Goal: Task Accomplishment & Management: Complete application form

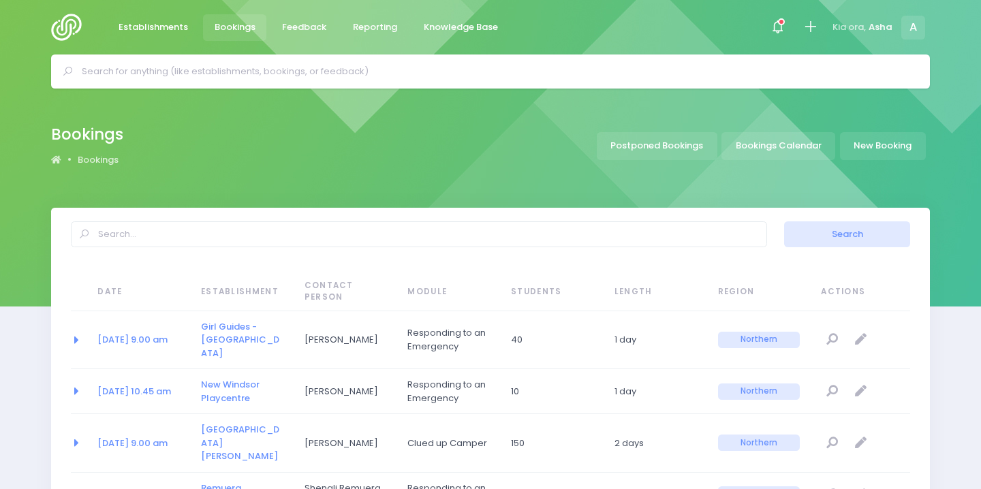
select select "20"
click at [327, 73] on input "text" at bounding box center [496, 71] width 829 height 20
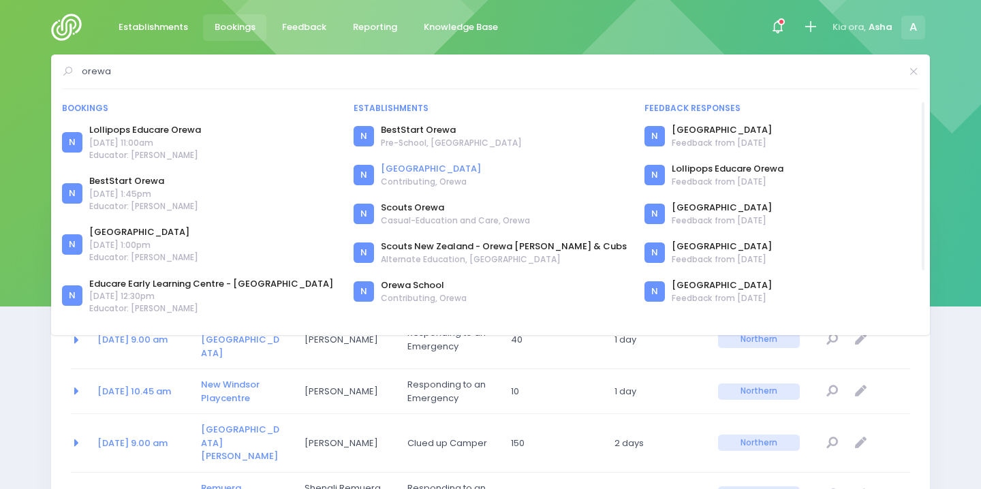
type input "orewa"
click at [407, 170] on link "[GEOGRAPHIC_DATA]" at bounding box center [431, 169] width 100 height 14
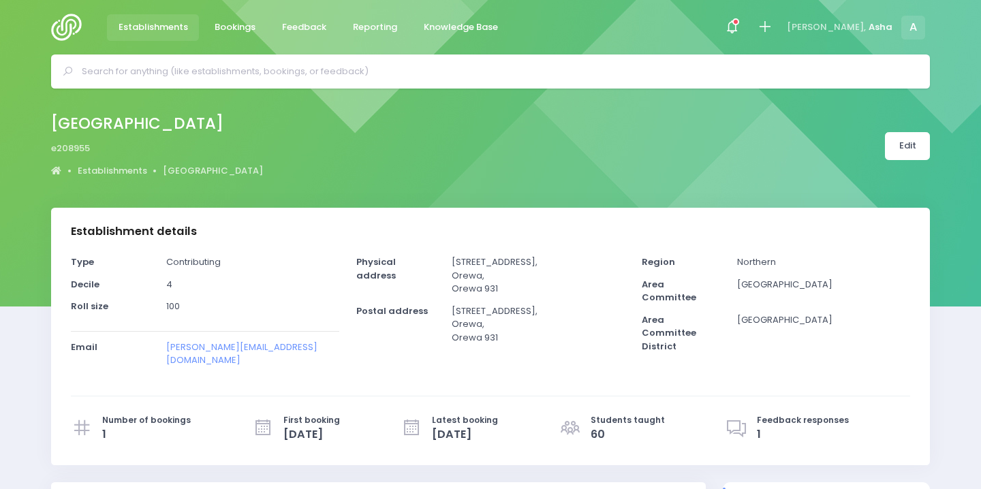
select select "5"
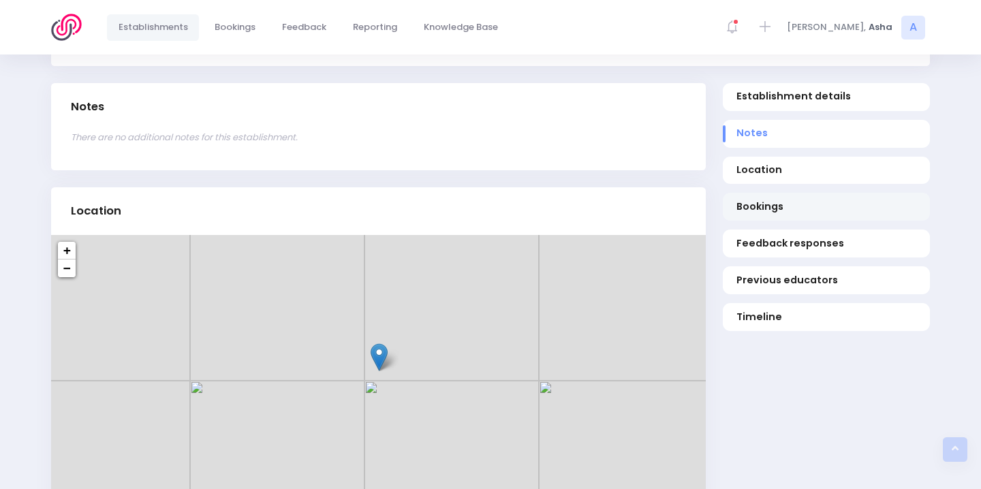
click at [817, 193] on link "Bookings" at bounding box center [826, 207] width 207 height 28
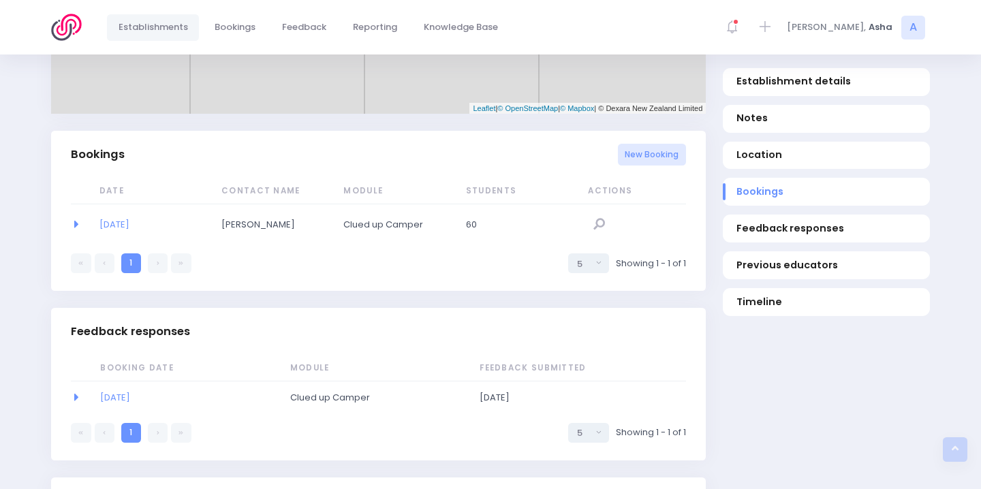
scroll to position [842, 0]
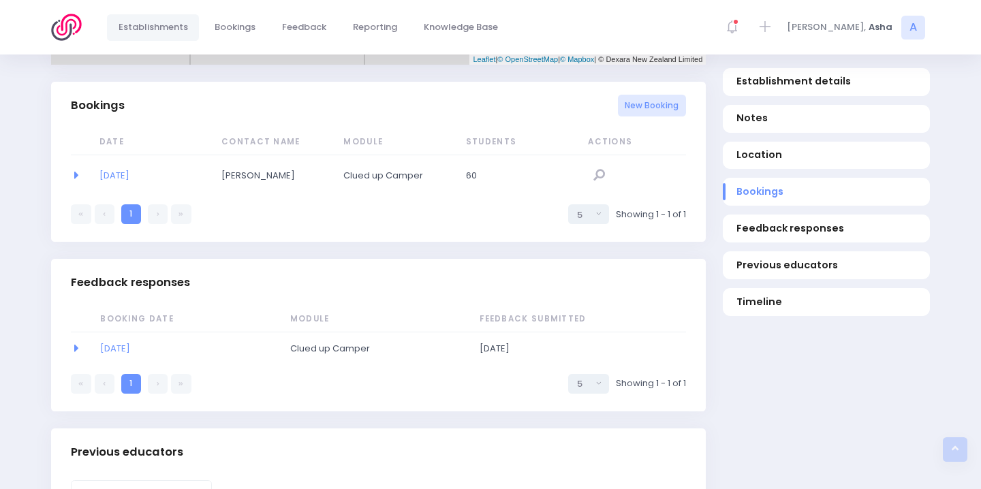
click at [657, 87] on div "New Booking" at bounding box center [652, 106] width 69 height 39
click at [675, 95] on link "New Booking" at bounding box center [652, 106] width 69 height 22
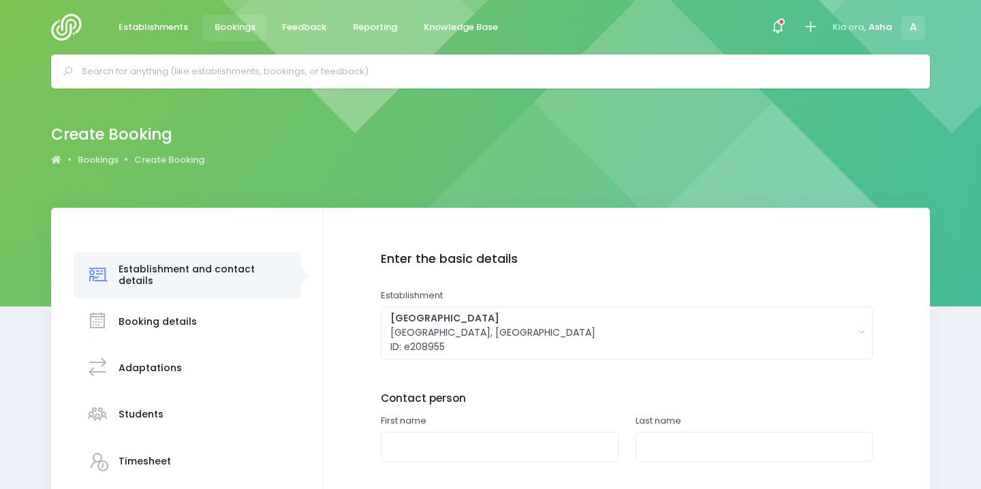
scroll to position [194, 0]
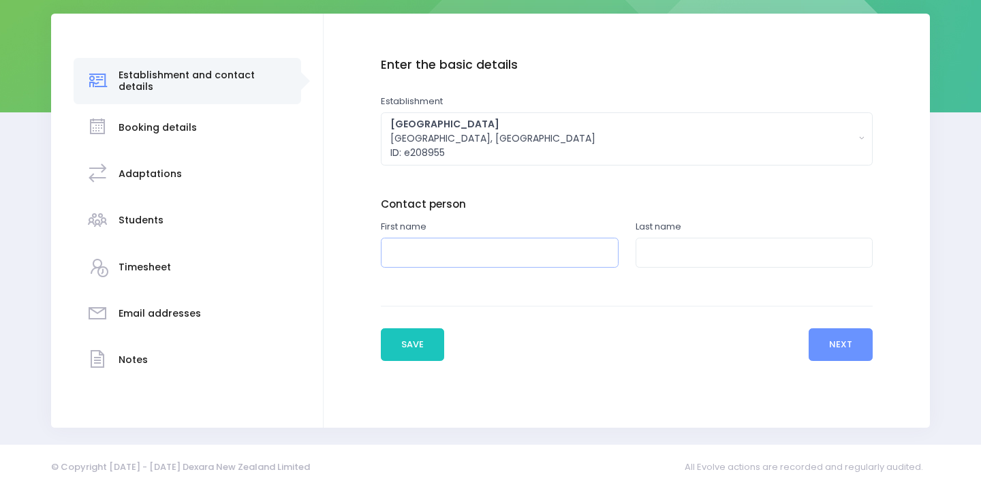
click at [459, 255] on input "text" at bounding box center [500, 253] width 238 height 31
type input "Ngaire"
click at [703, 251] on input "text" at bounding box center [755, 253] width 238 height 31
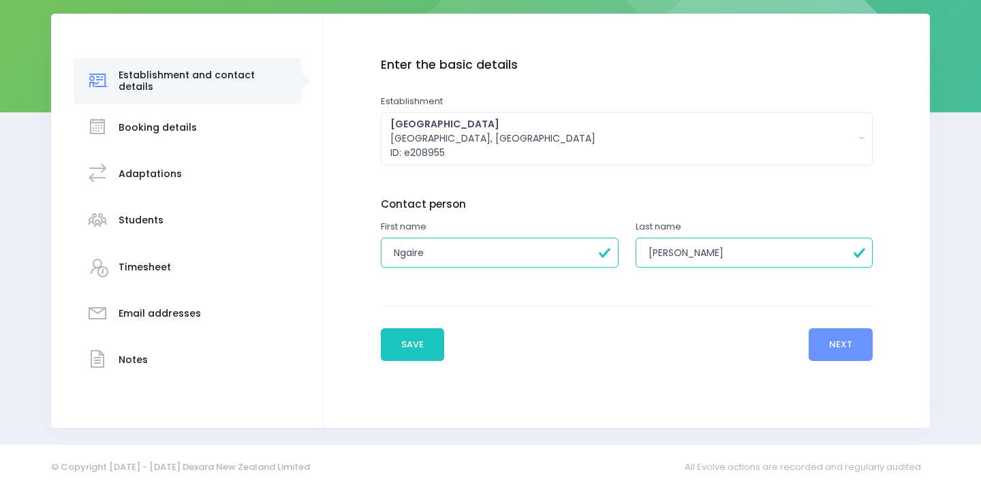
type input "Askew"
click at [834, 355] on button "Next" at bounding box center [841, 344] width 65 height 33
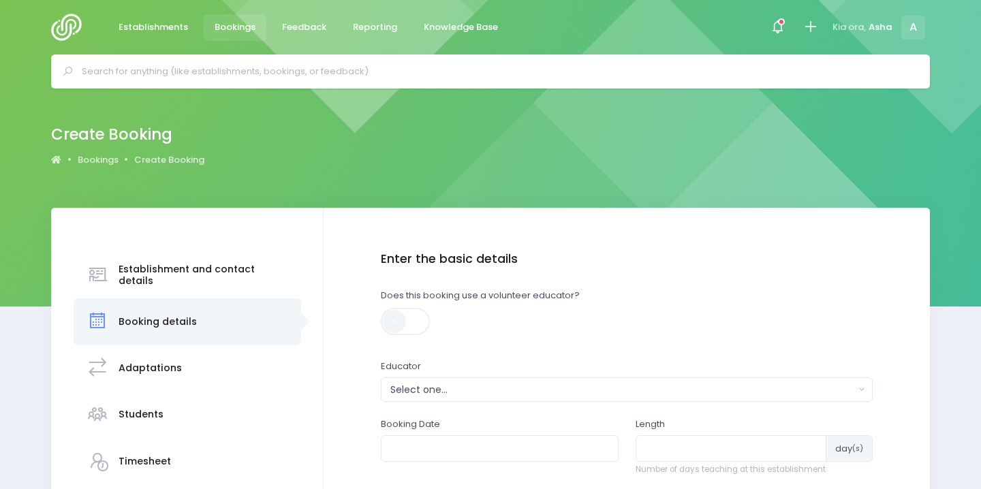
scroll to position [206, 0]
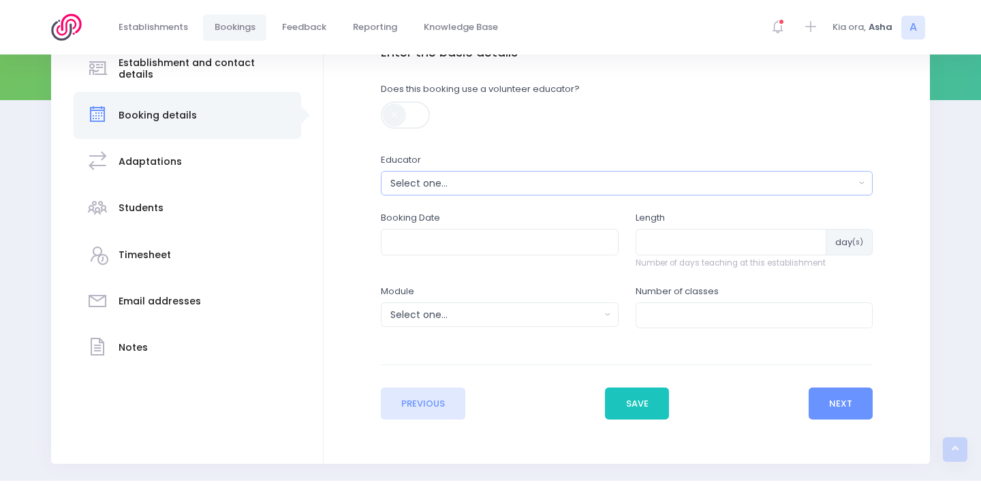
click at [467, 175] on button "Select one..." at bounding box center [627, 183] width 493 height 25
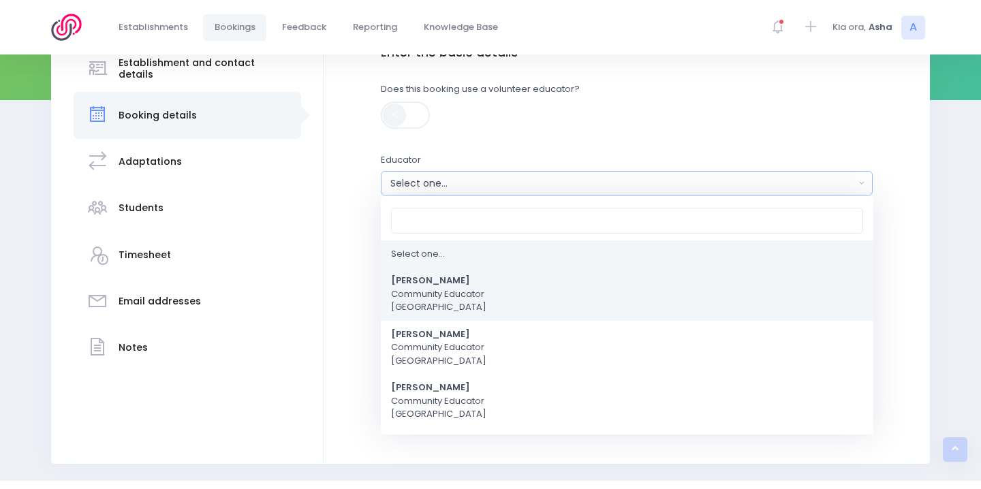
click at [449, 303] on span "Asha Bogdanowicz Community Educator Northern Region" at bounding box center [438, 295] width 95 height 40
select select "321315"
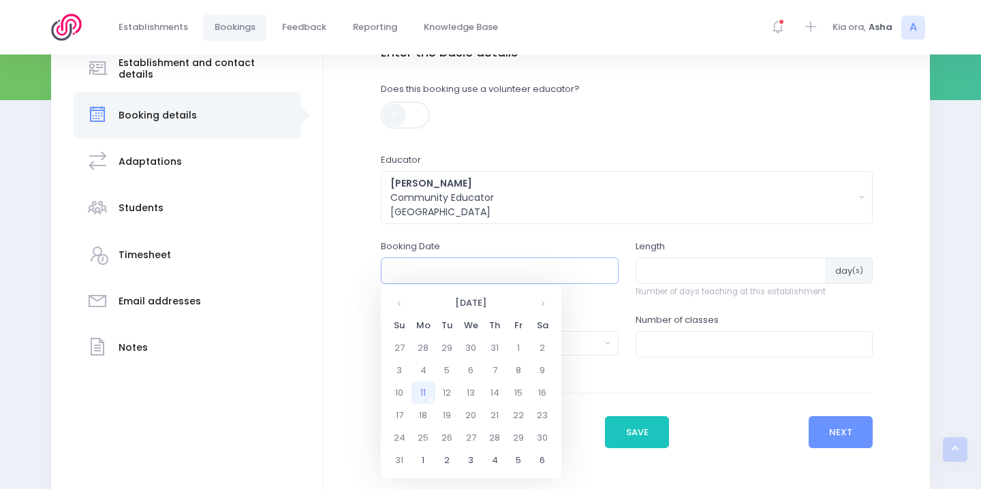
click at [448, 274] on input "text" at bounding box center [500, 271] width 238 height 26
click at [538, 303] on th at bounding box center [543, 303] width 24 height 22
click at [538, 305] on th at bounding box center [543, 303] width 24 height 22
click at [539, 306] on th at bounding box center [543, 303] width 24 height 22
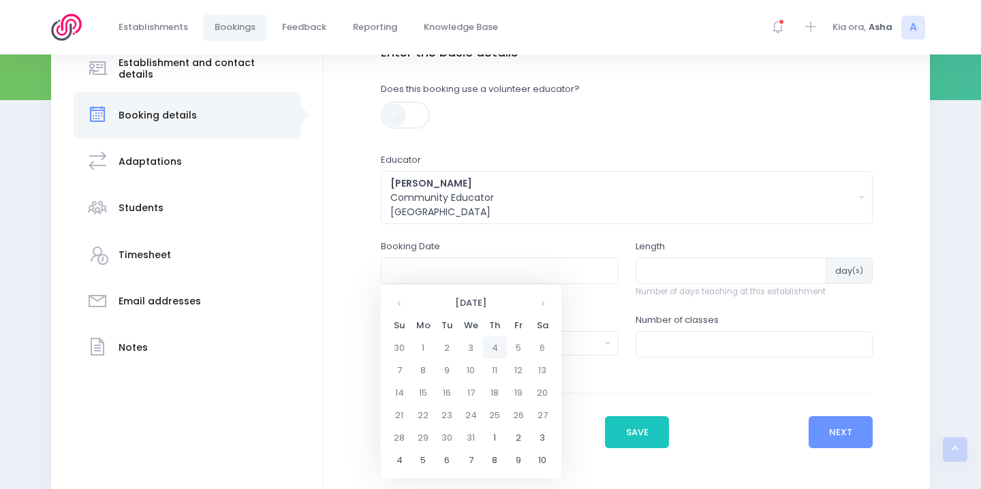
click at [489, 348] on td "4" at bounding box center [495, 348] width 24 height 22
click at [404, 403] on span "12" at bounding box center [402, 408] width 24 height 18
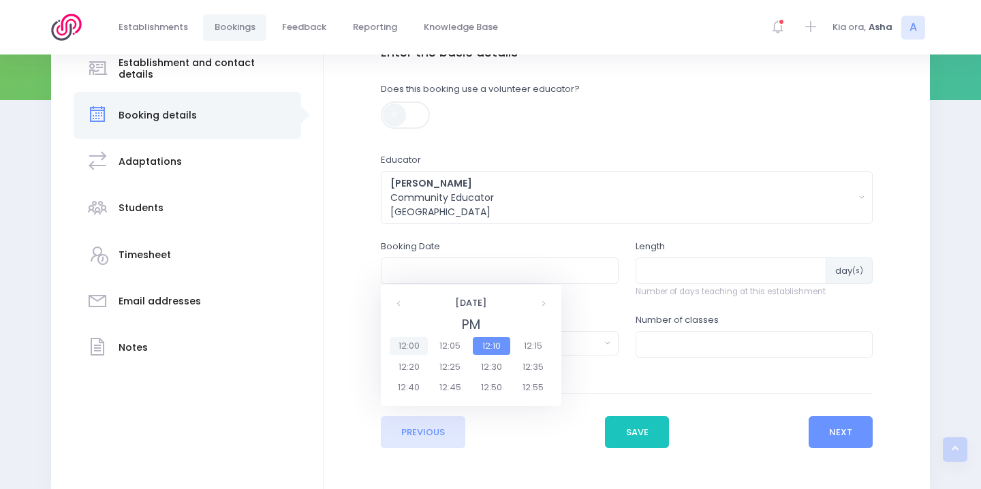
click at [417, 344] on span "12:00" at bounding box center [409, 346] width 38 height 18
type input "04/12/2025 12:00 PM"
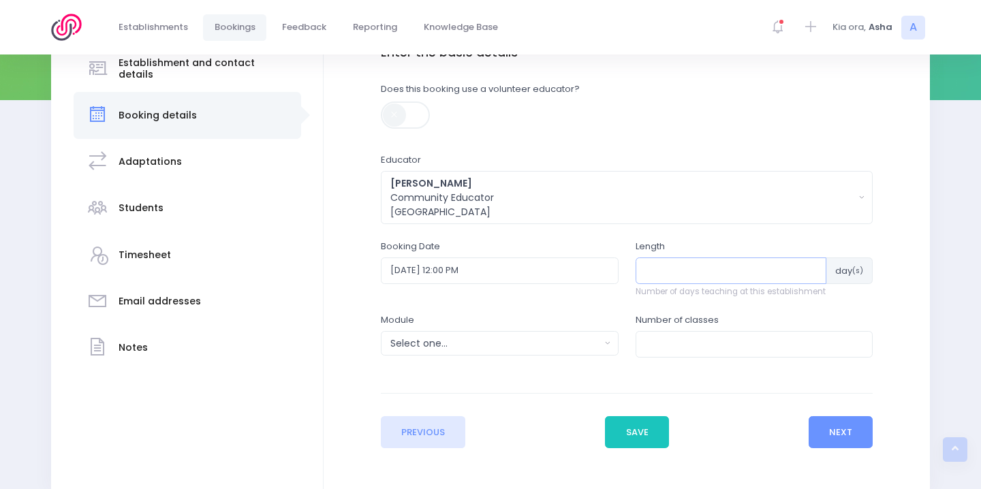
click at [772, 271] on input "number" at bounding box center [732, 271] width 192 height 26
type input "1"
click at [536, 339] on div "Select one..." at bounding box center [495, 344] width 210 height 14
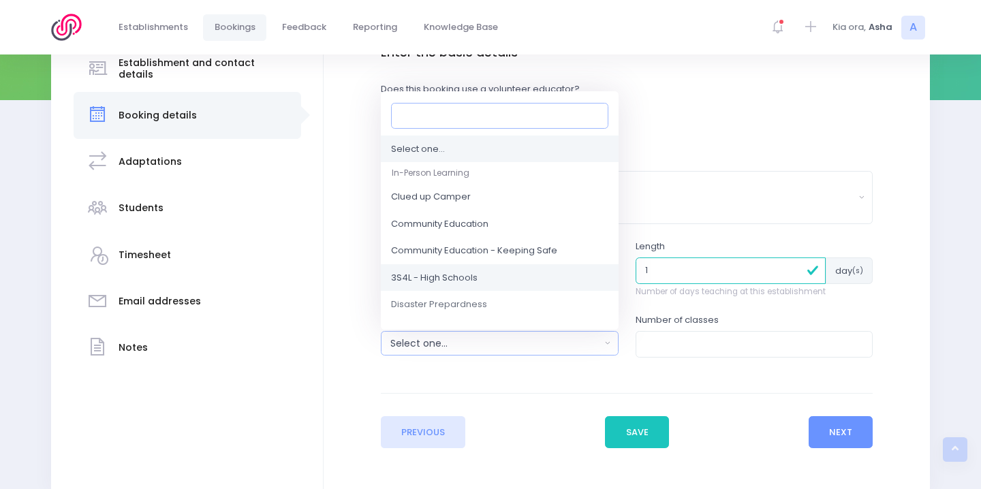
scroll to position [26, 0]
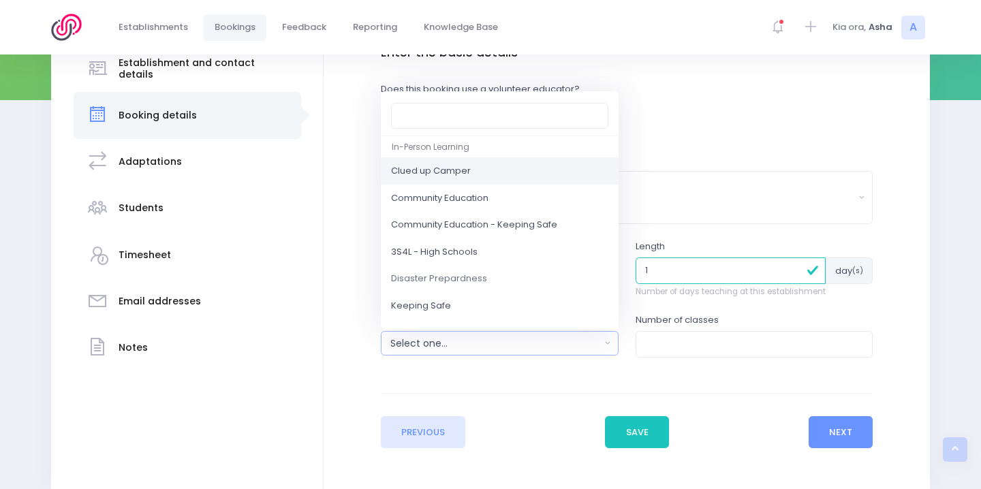
click at [483, 175] on link "Clued up Camper" at bounding box center [500, 171] width 238 height 27
select select "Clued up Camper"
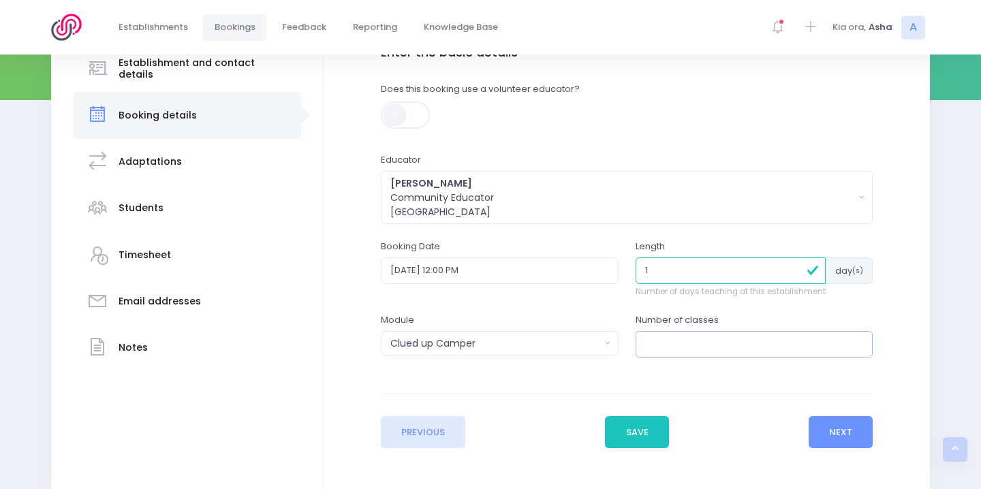
click at [784, 346] on input "number" at bounding box center [755, 344] width 238 height 26
type input "6"
click at [841, 428] on button "Next" at bounding box center [841, 432] width 65 height 33
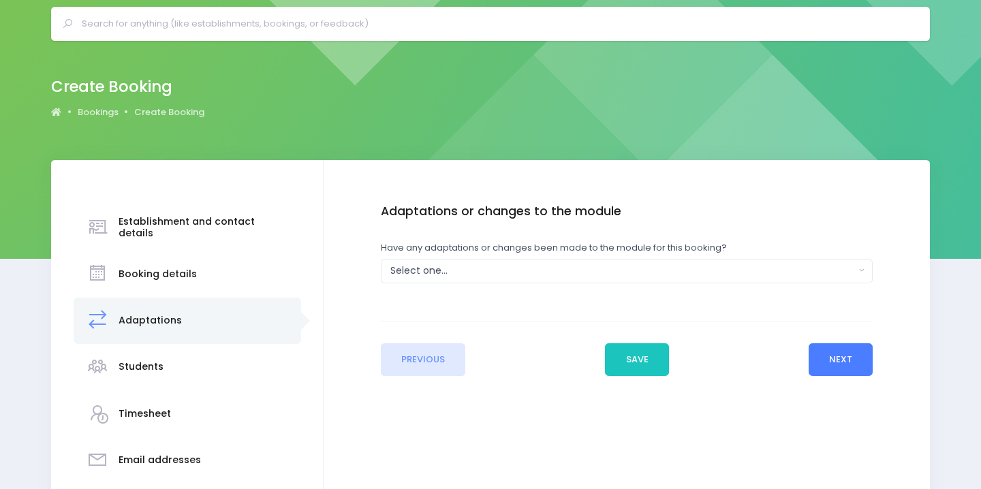
scroll to position [0, 0]
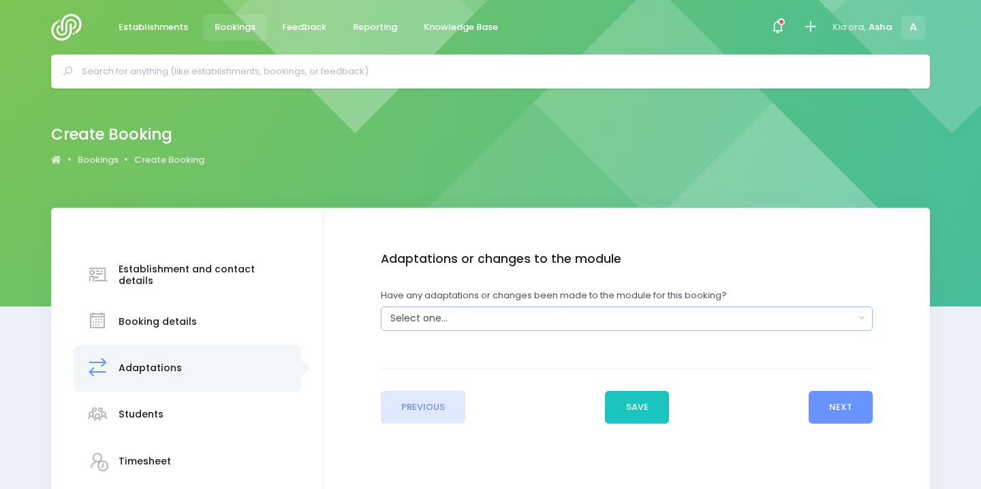
click at [782, 321] on div "Select one..." at bounding box center [622, 318] width 465 height 14
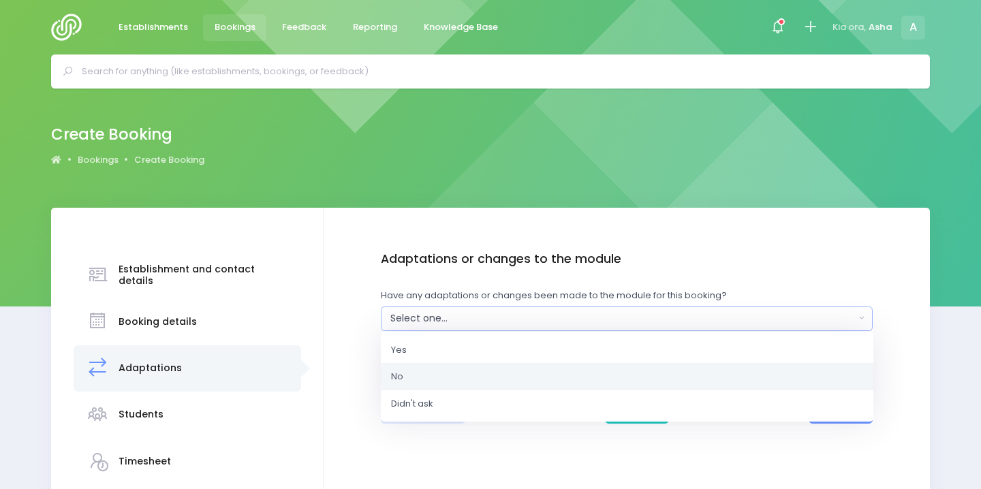
click at [746, 388] on link "No" at bounding box center [627, 376] width 493 height 27
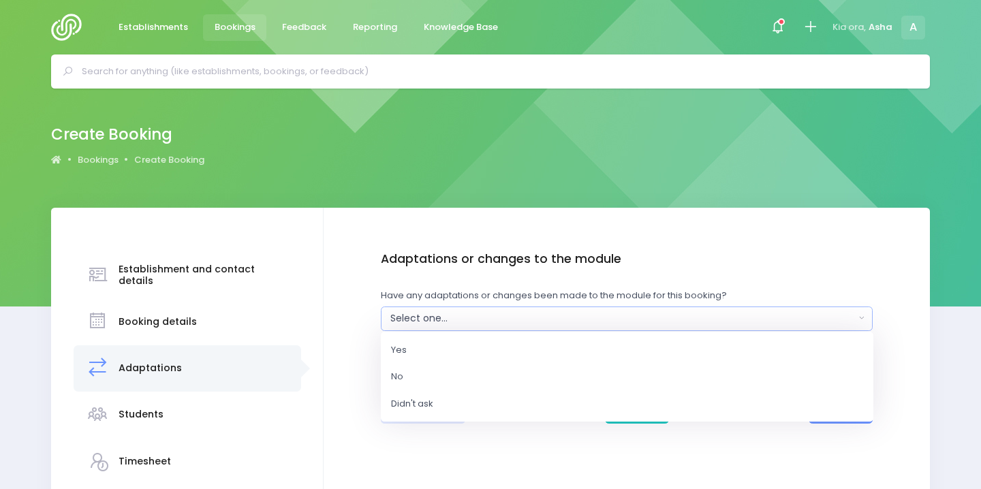
select select "No"
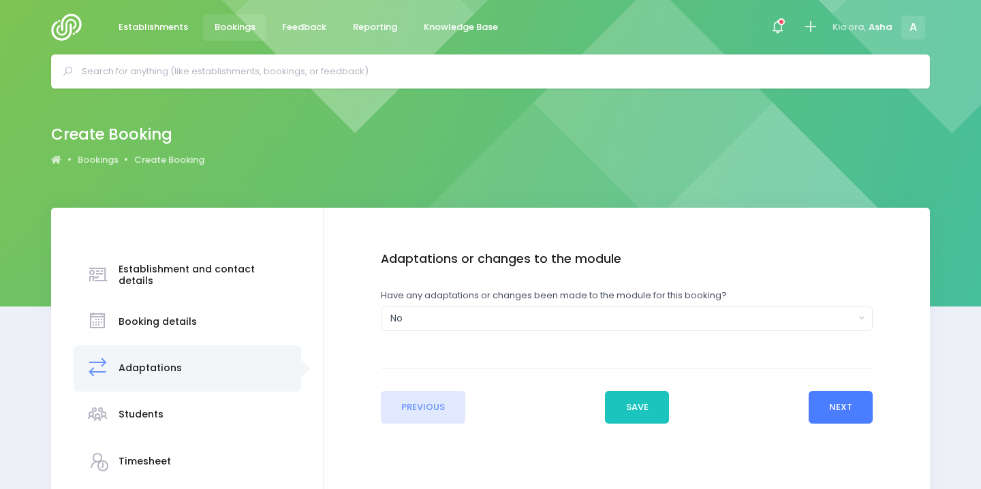
click at [853, 404] on button "Next" at bounding box center [841, 407] width 65 height 33
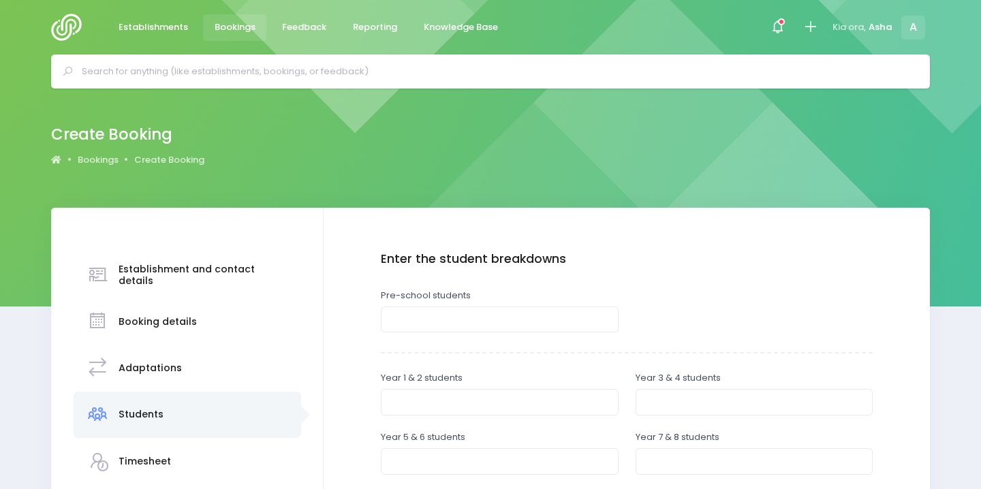
scroll to position [165, 0]
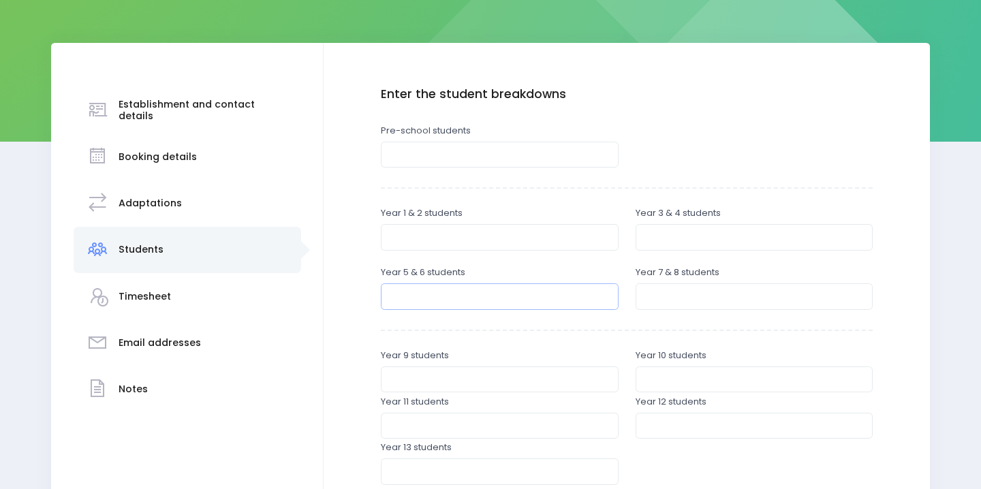
click at [543, 296] on input "number" at bounding box center [500, 297] width 238 height 26
type input "56"
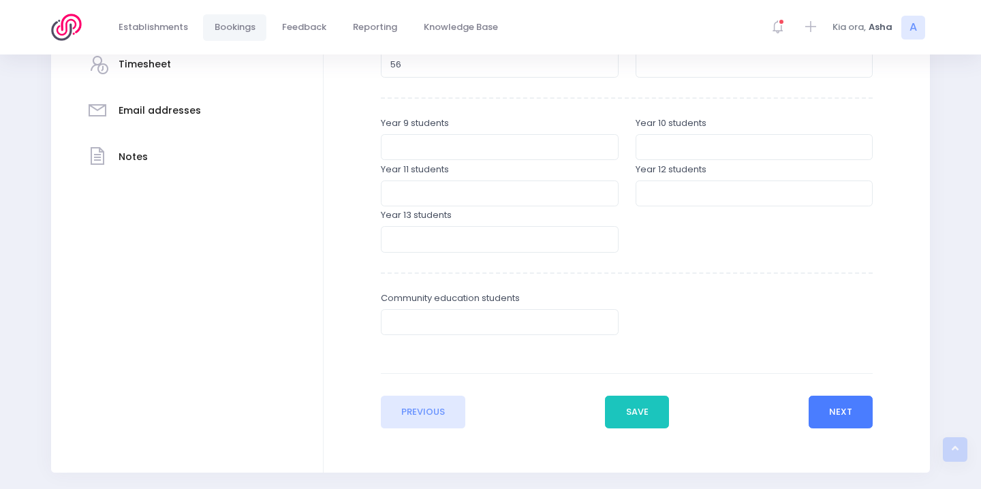
click at [872, 416] on button "Next" at bounding box center [841, 412] width 65 height 33
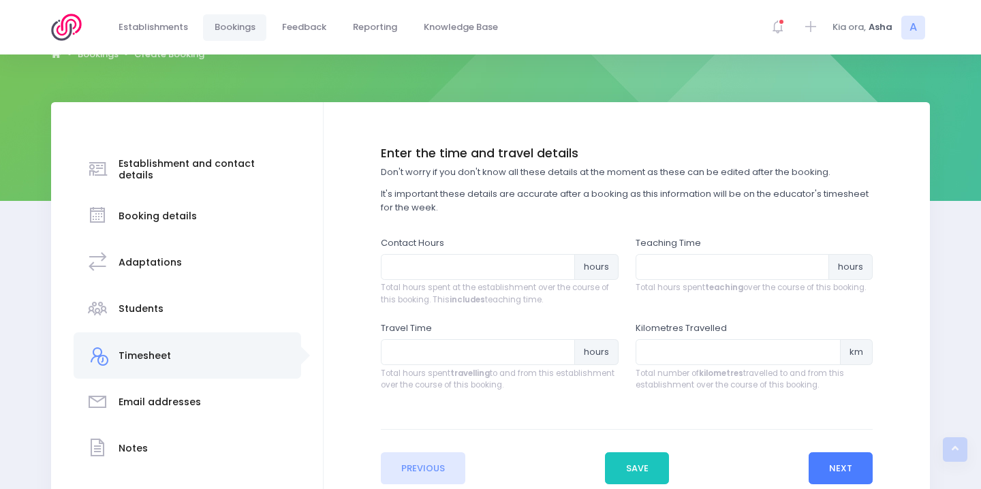
scroll to position [0, 0]
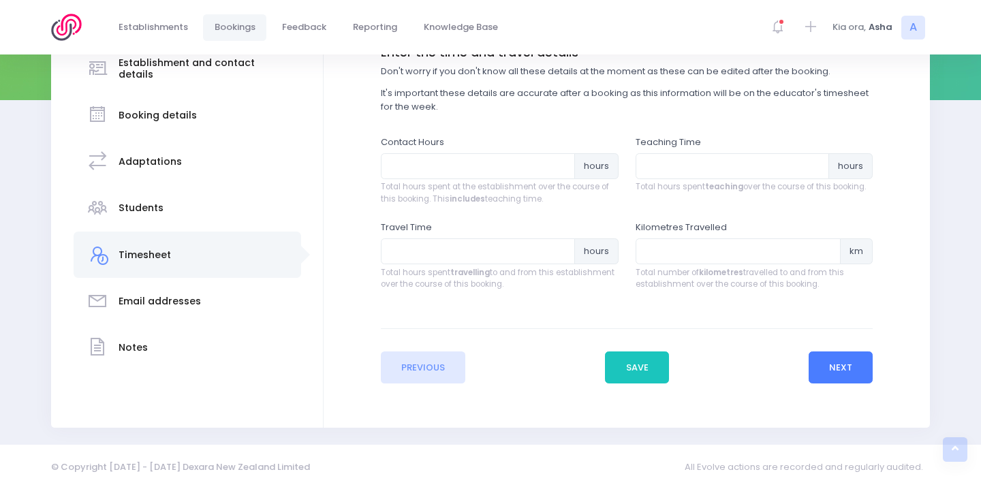
click at [836, 365] on button "Next" at bounding box center [841, 368] width 65 height 33
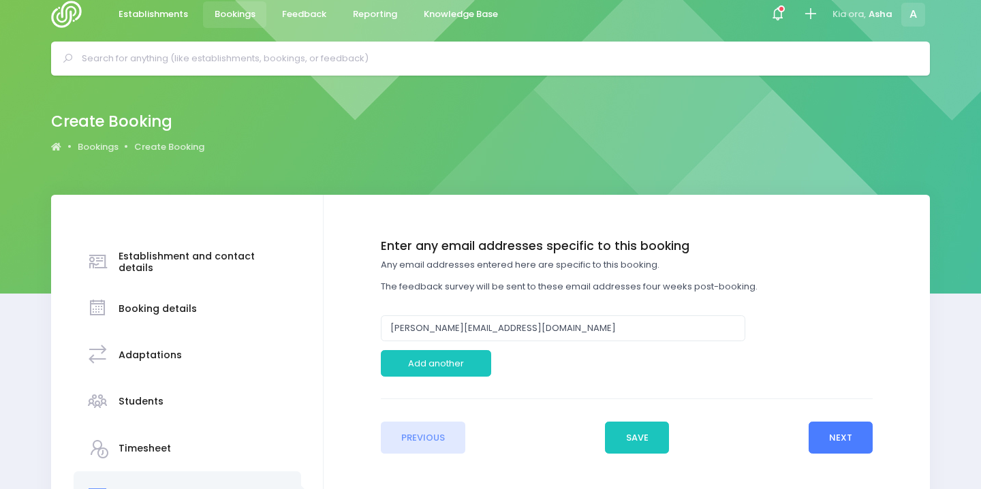
click at [828, 445] on button "Next" at bounding box center [841, 438] width 65 height 33
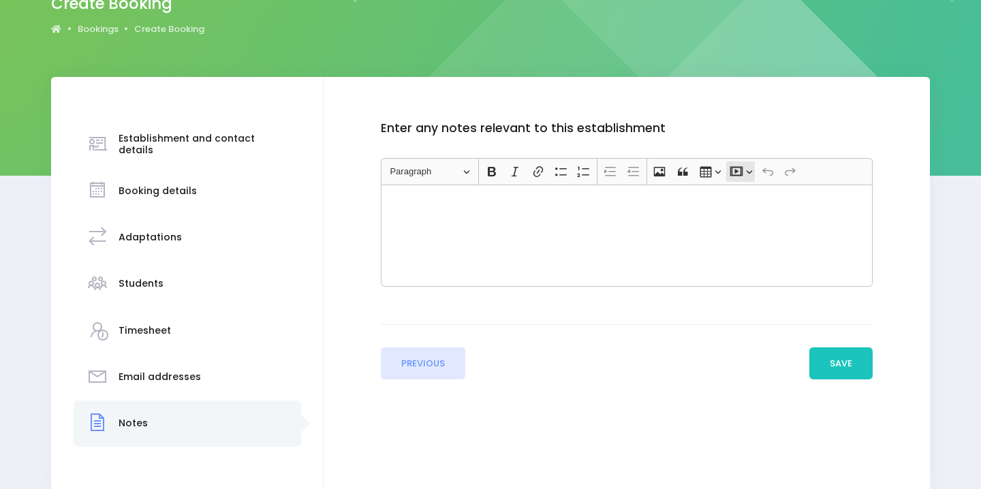
scroll to position [151, 0]
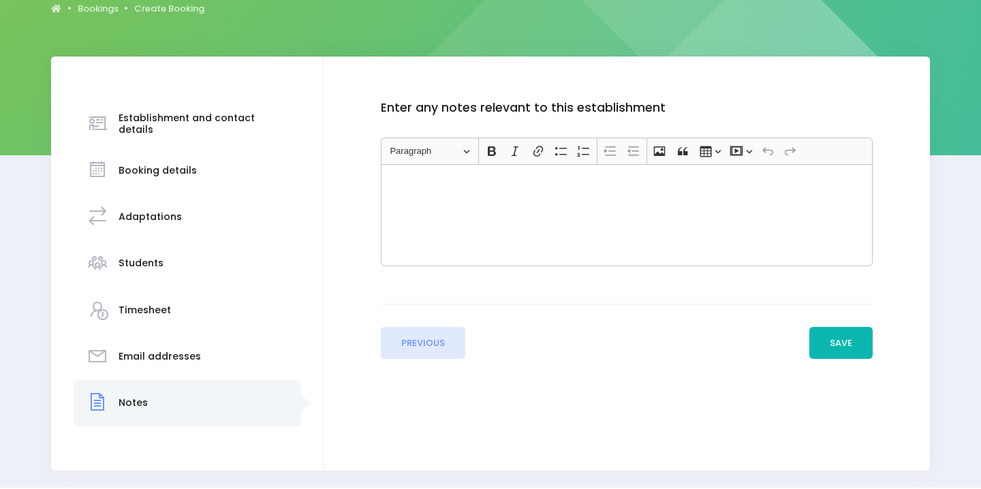
click at [821, 333] on button "Save" at bounding box center [842, 343] width 64 height 33
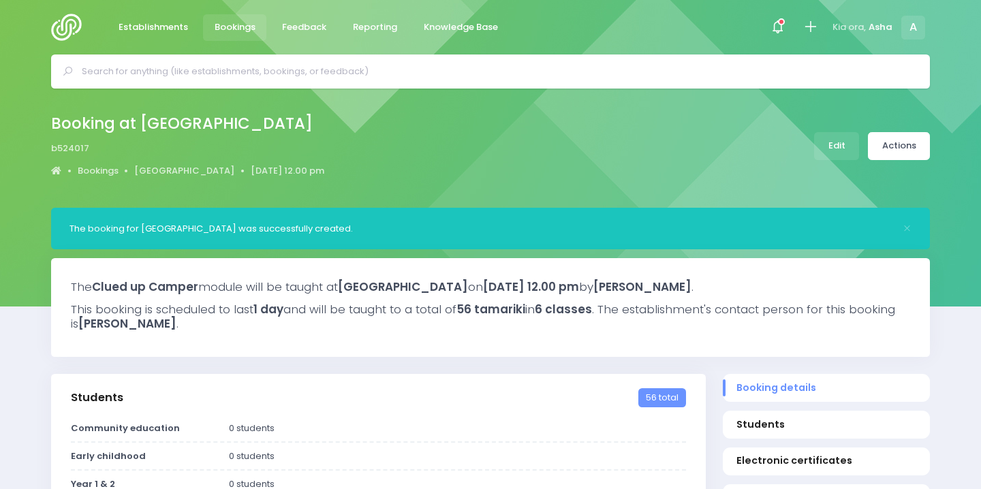
select select "5"
click at [878, 156] on link "Actions" at bounding box center [899, 146] width 62 height 28
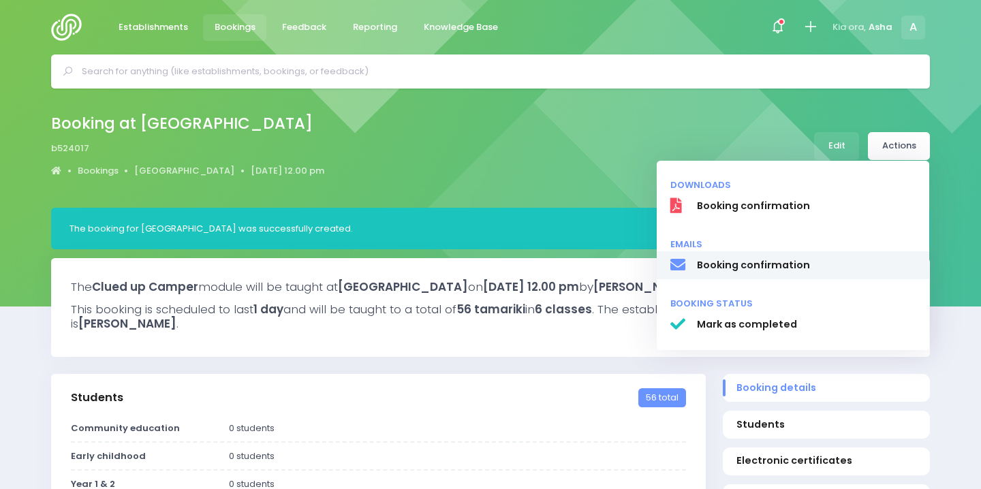
click at [782, 258] on span "Booking confirmation" at bounding box center [806, 265] width 219 height 14
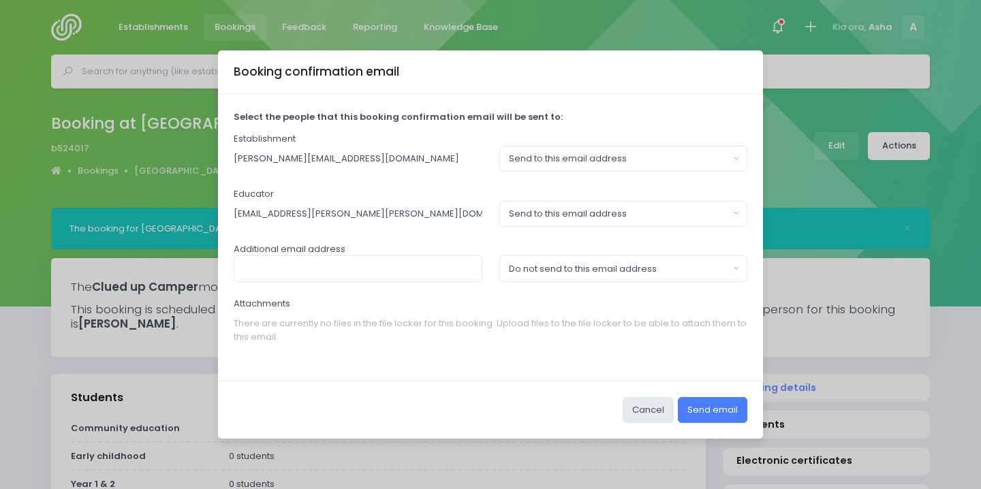
click at [722, 412] on button "Send email" at bounding box center [713, 410] width 70 height 26
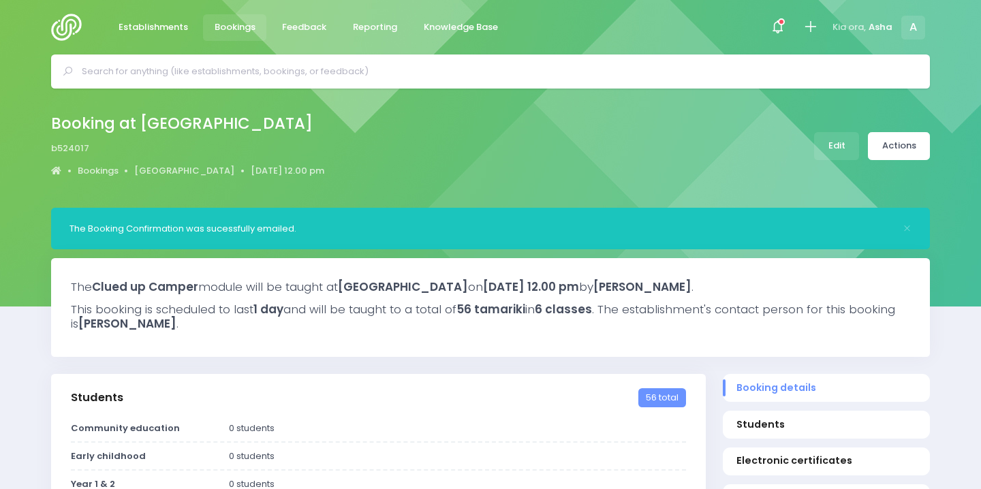
select select "5"
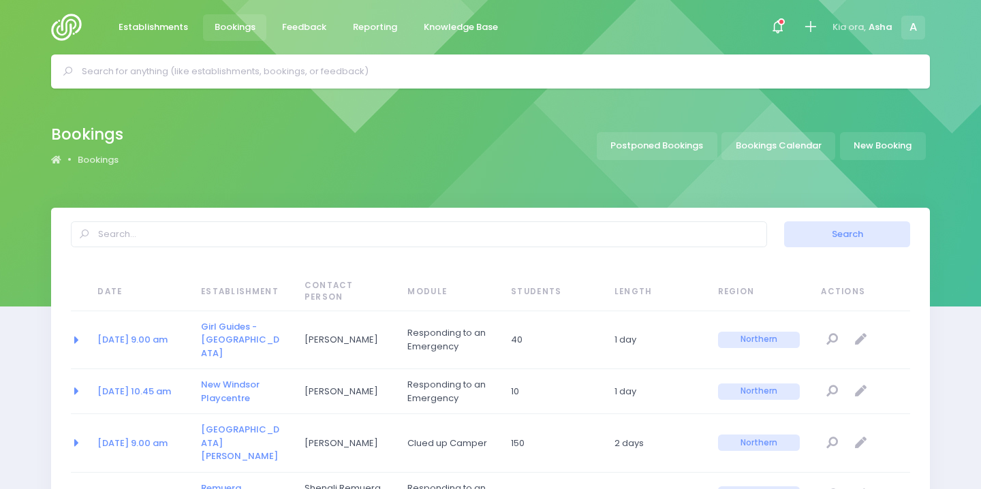
select select "20"
click at [206, 71] on input "text" at bounding box center [496, 71] width 829 height 20
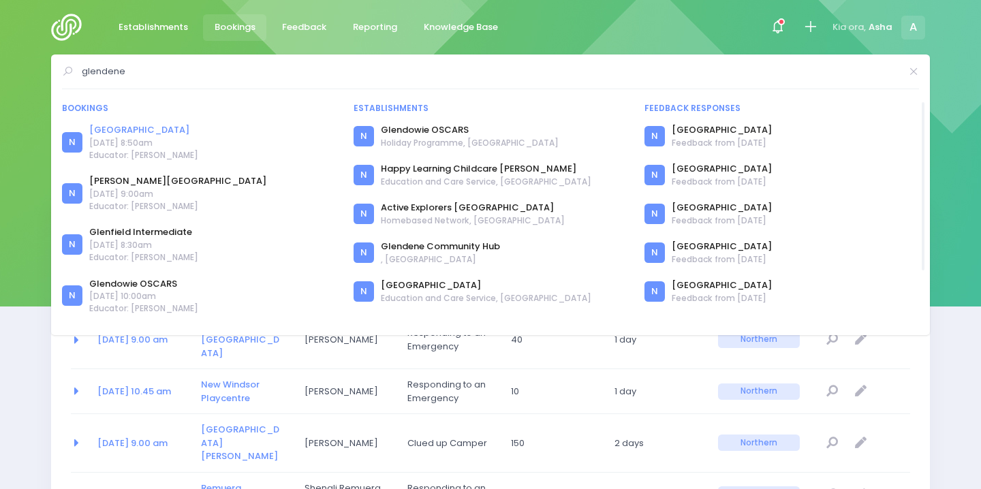
type input "glendene"
click at [164, 132] on link "[GEOGRAPHIC_DATA]" at bounding box center [143, 130] width 109 height 14
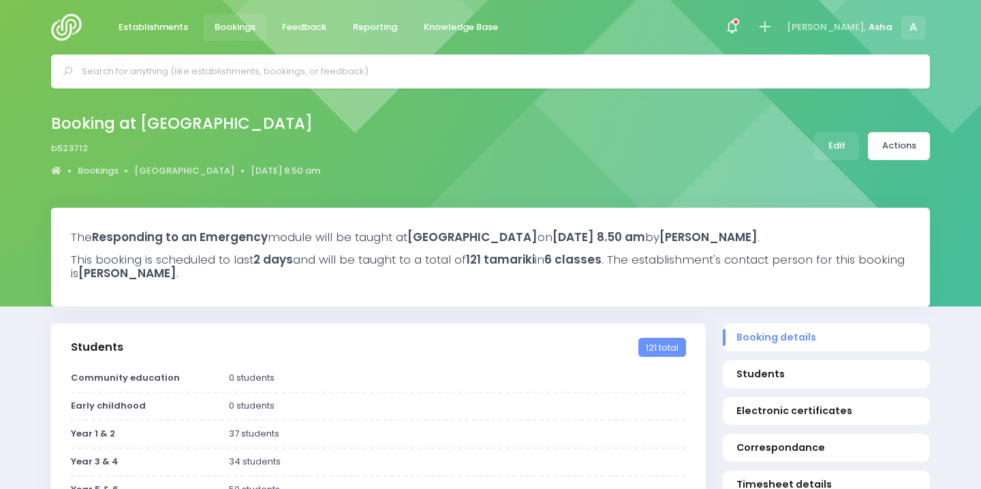
select select "5"
click at [293, 62] on input "text" at bounding box center [496, 71] width 829 height 20
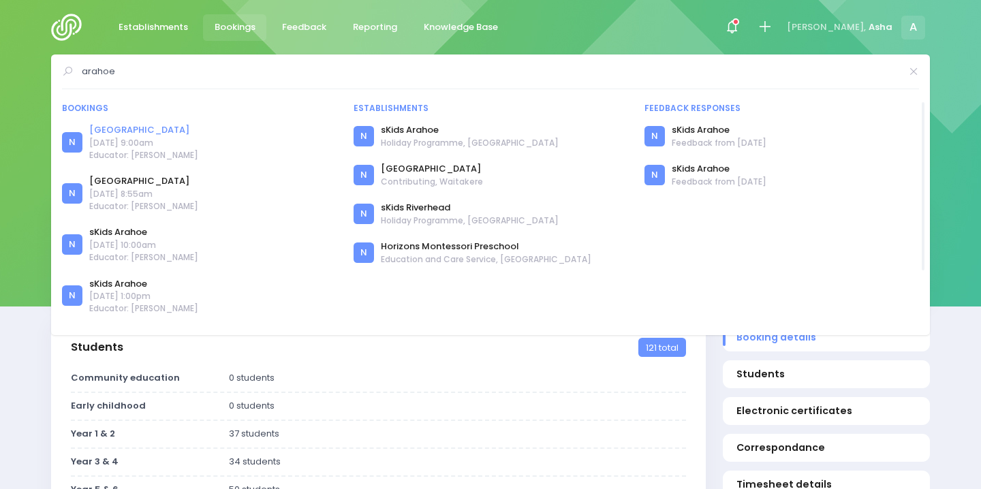
type input "arahoe"
click at [134, 128] on link "[GEOGRAPHIC_DATA]" at bounding box center [143, 130] width 109 height 14
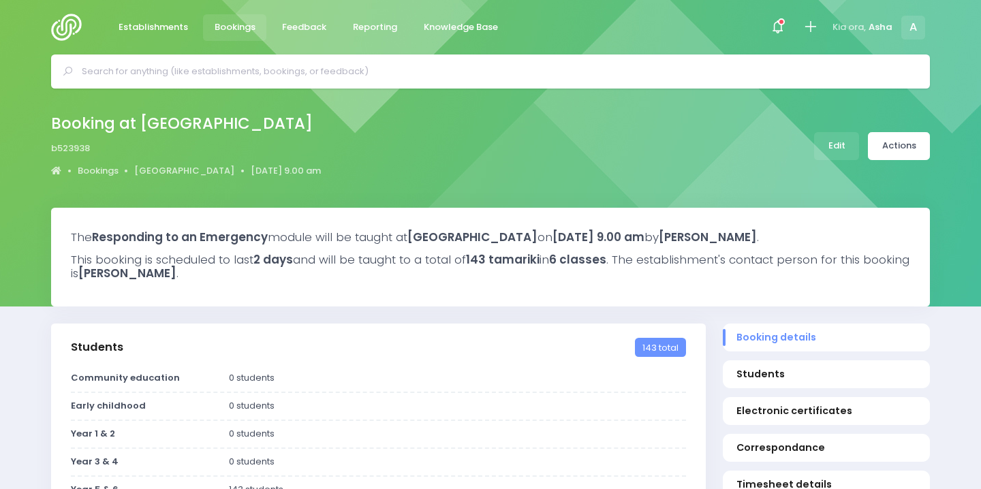
select select "5"
click at [147, 78] on input "text" at bounding box center [496, 71] width 829 height 20
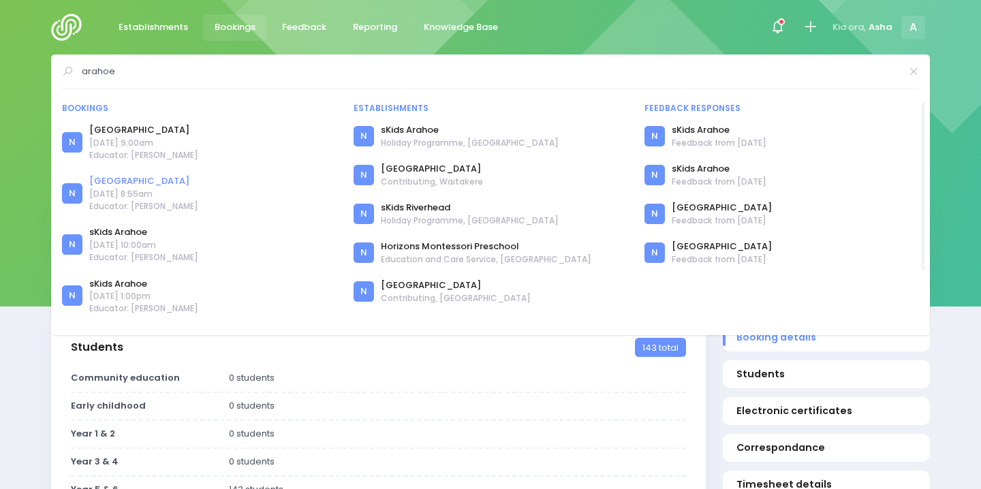
type input "arahoe"
click at [135, 182] on link "[GEOGRAPHIC_DATA]" at bounding box center [143, 181] width 109 height 14
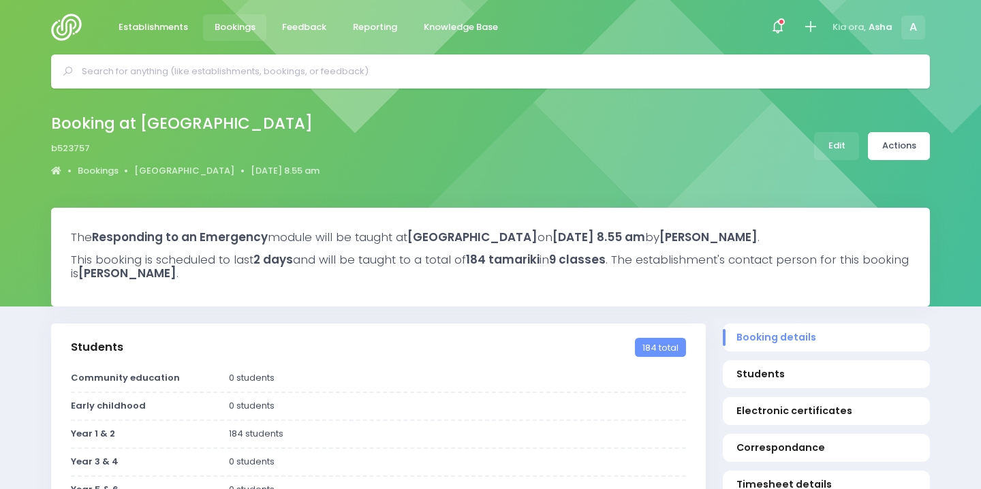
select select "5"
click at [281, 86] on div at bounding box center [490, 72] width 879 height 34
click at [275, 74] on input "text" at bounding box center [496, 71] width 829 height 20
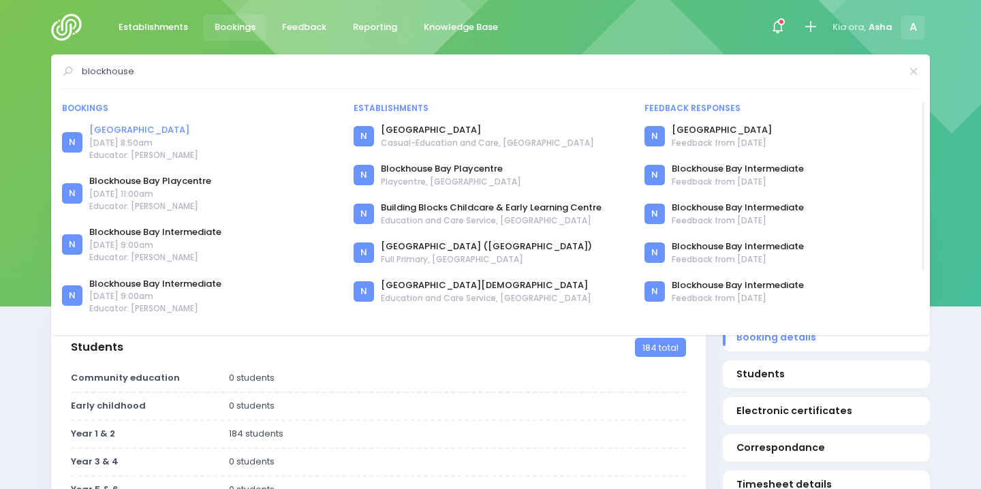
type input "blockhouse"
click at [167, 125] on link "Blockhouse Bay School" at bounding box center [143, 130] width 109 height 14
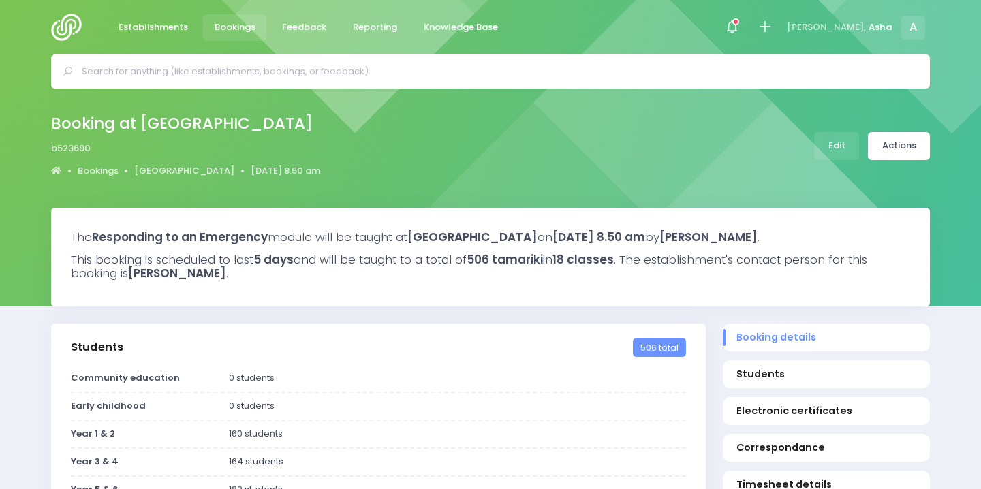
select select "5"
click at [898, 145] on link "Actions" at bounding box center [899, 146] width 62 height 28
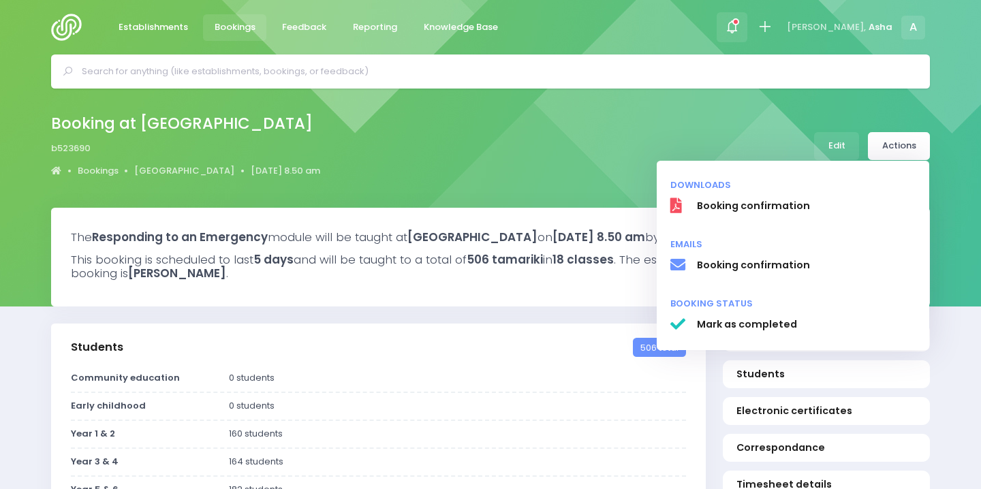
click at [748, 29] on div at bounding box center [732, 27] width 31 height 31
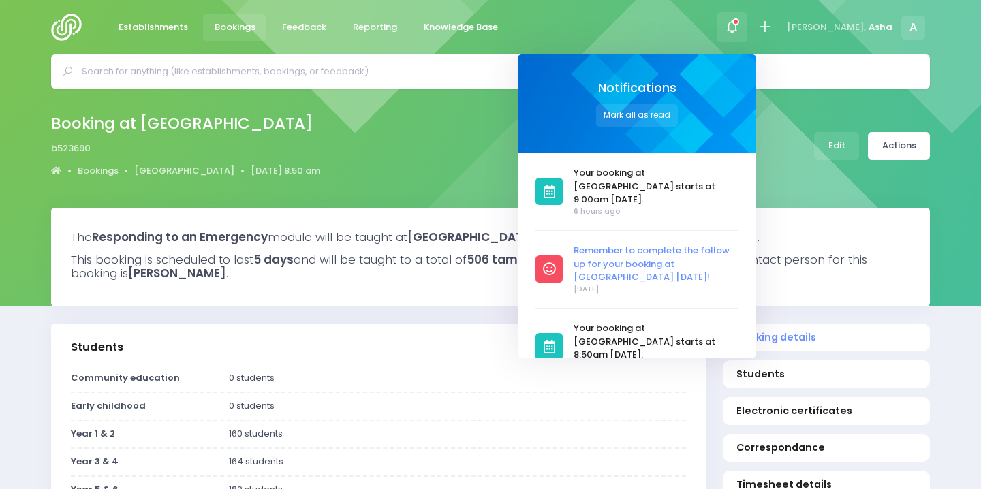
click at [657, 262] on span "Remember to complete the follow up for your booking at [GEOGRAPHIC_DATA] [DATE]!" at bounding box center [657, 264] width 165 height 40
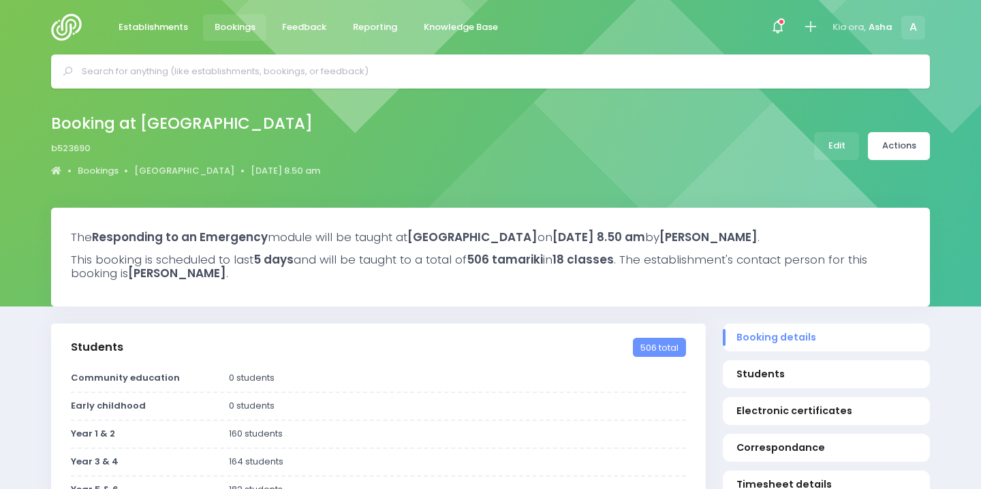
select select "5"
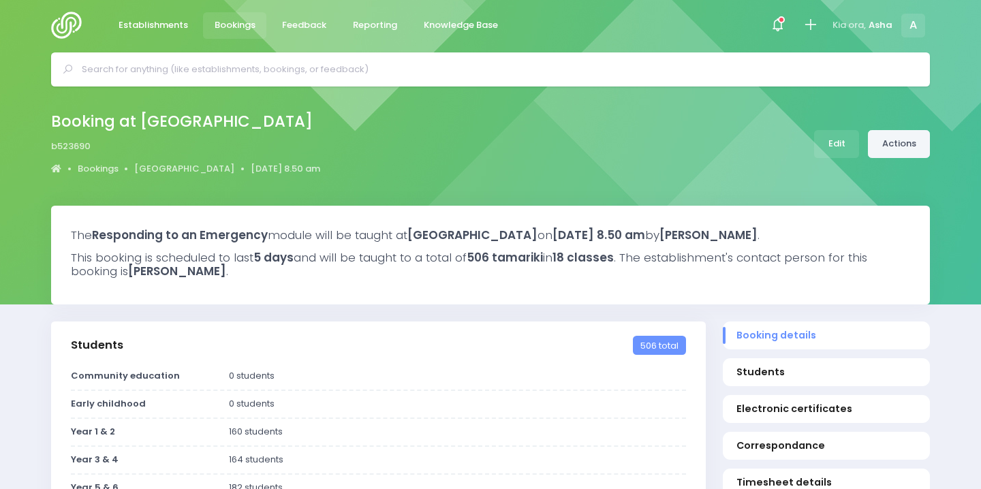
click at [882, 152] on link "Actions" at bounding box center [899, 144] width 62 height 28
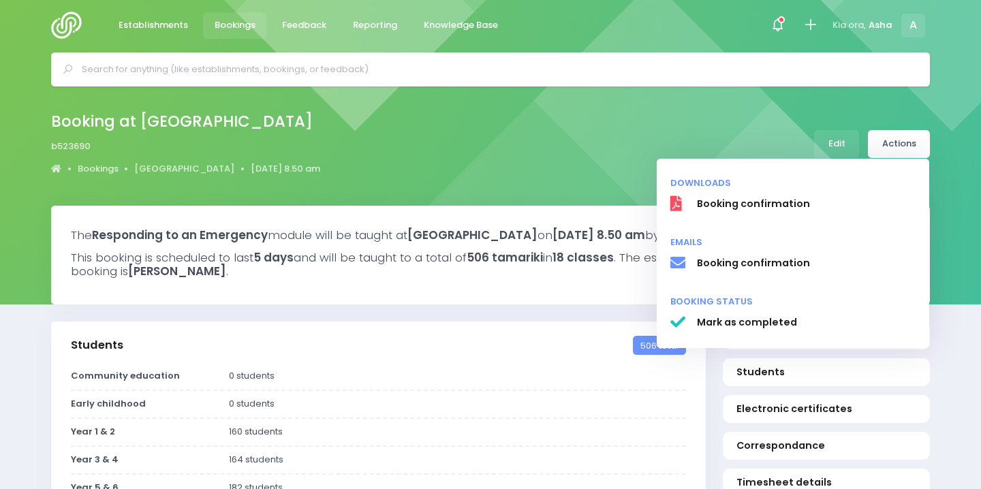
click at [623, 160] on div "Booking at Blockhouse Bay School b523690 Bookings Blockhouse Bay School 4 Augus…" at bounding box center [490, 144] width 913 height 72
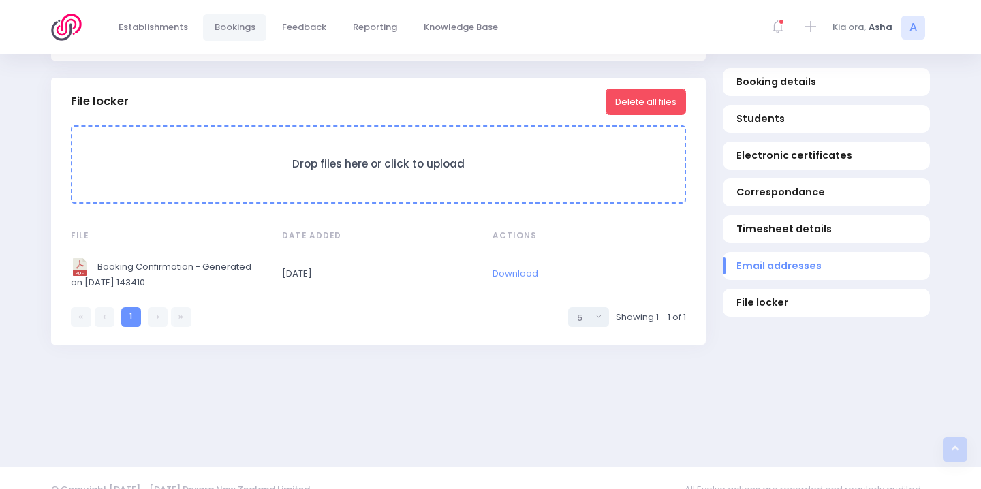
scroll to position [1211, 0]
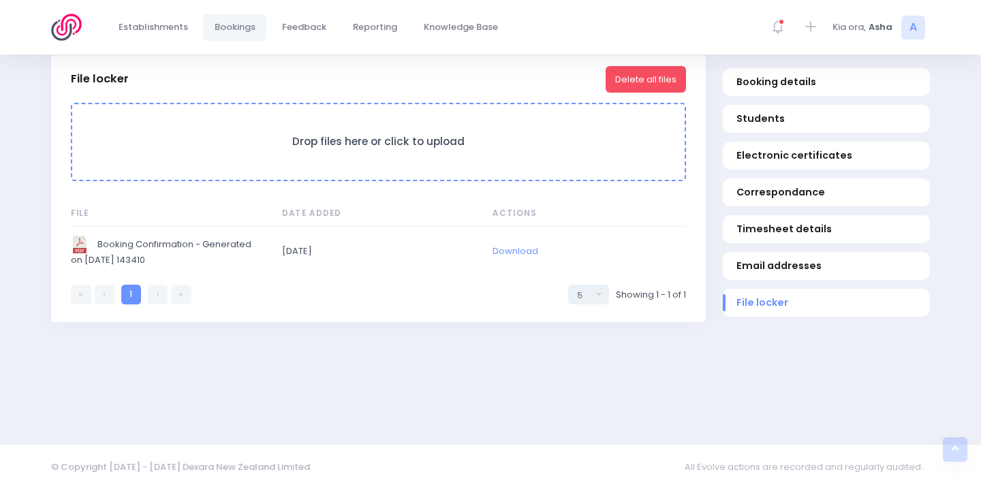
click at [513, 47] on div "Establishments Bookings Feedback Reporting Knowledge Base Notifications Mark al…" at bounding box center [490, 27] width 913 height 55
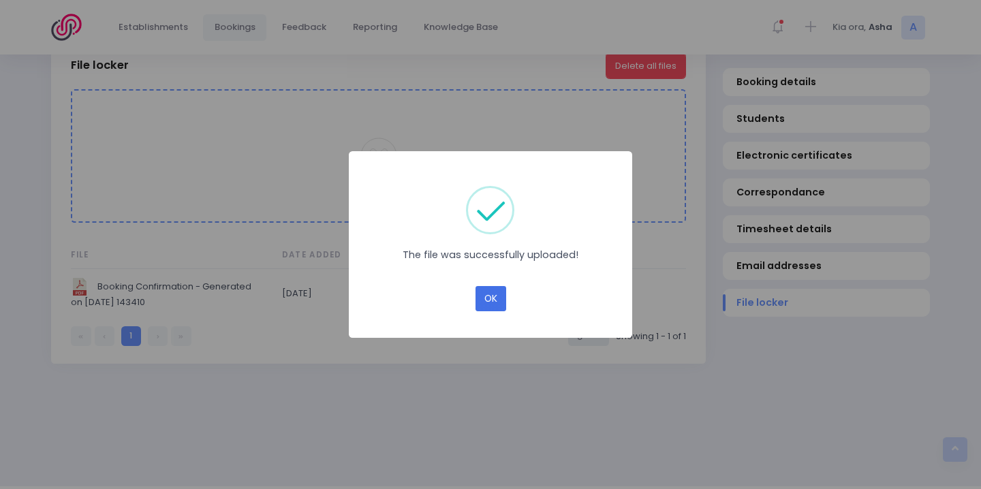
click at [476, 298] on button "OK" at bounding box center [491, 299] width 31 height 26
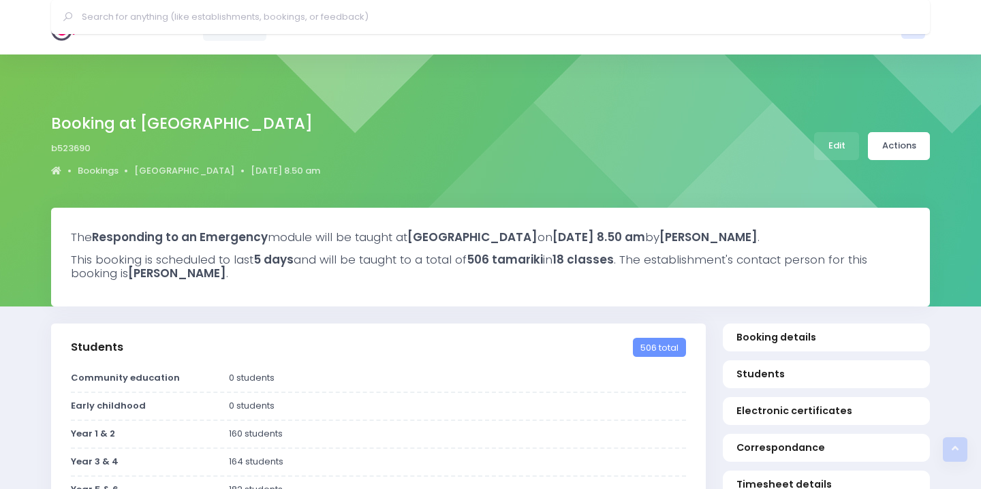
select select "5"
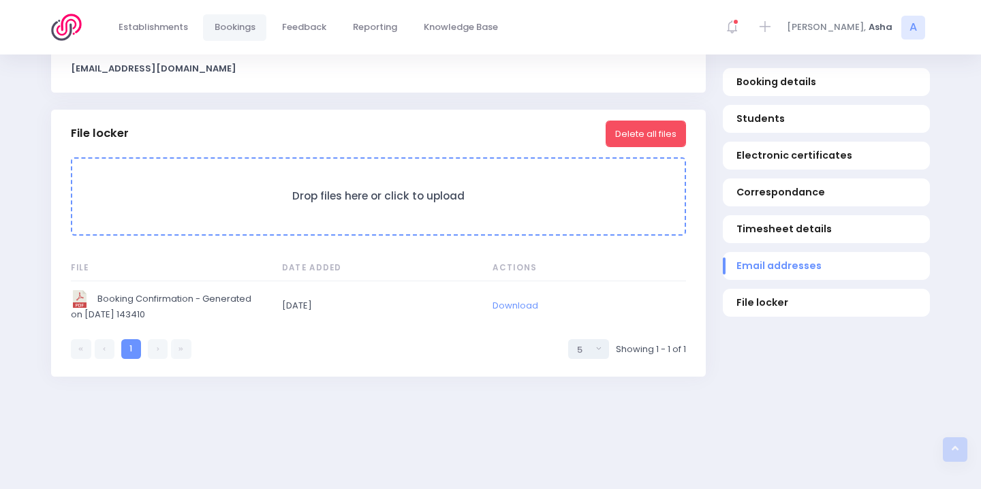
scroll to position [1149, 0]
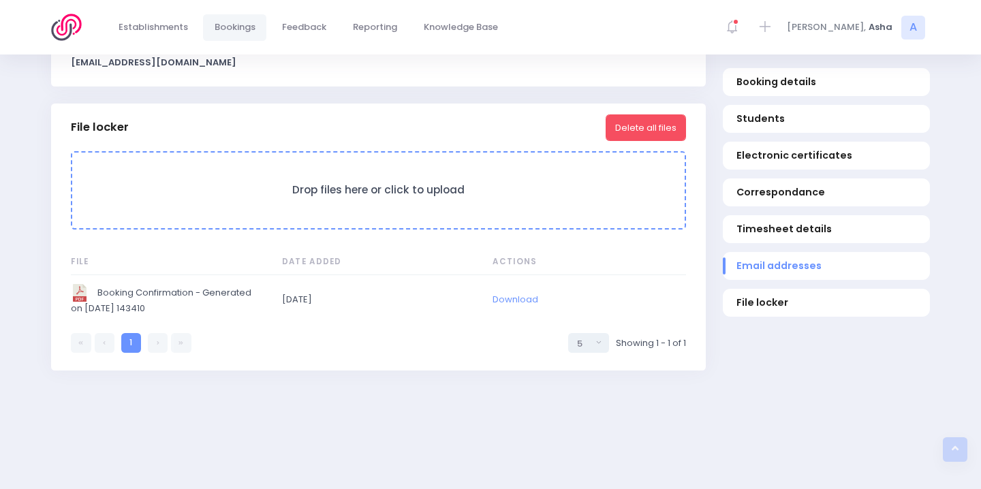
click at [151, 353] on link at bounding box center [158, 343] width 20 height 20
click at [160, 353] on link at bounding box center [158, 343] width 20 height 20
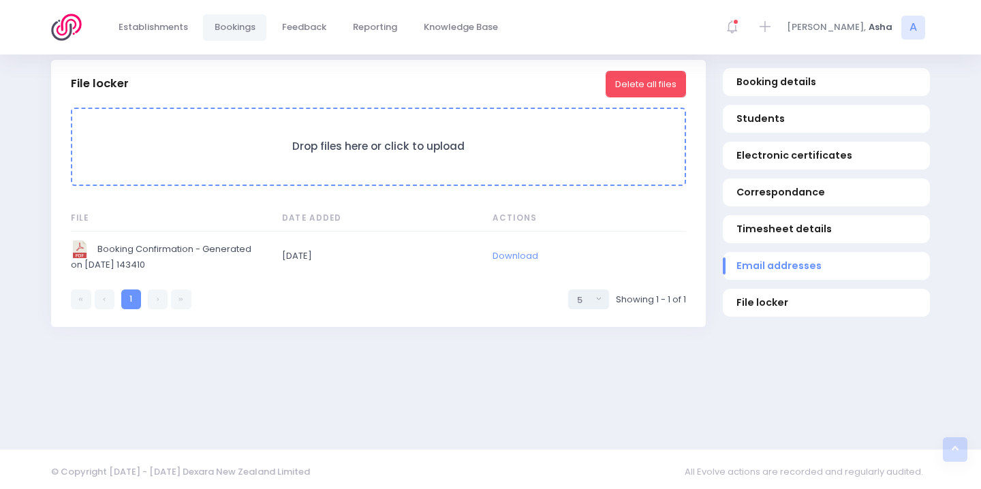
scroll to position [1211, 0]
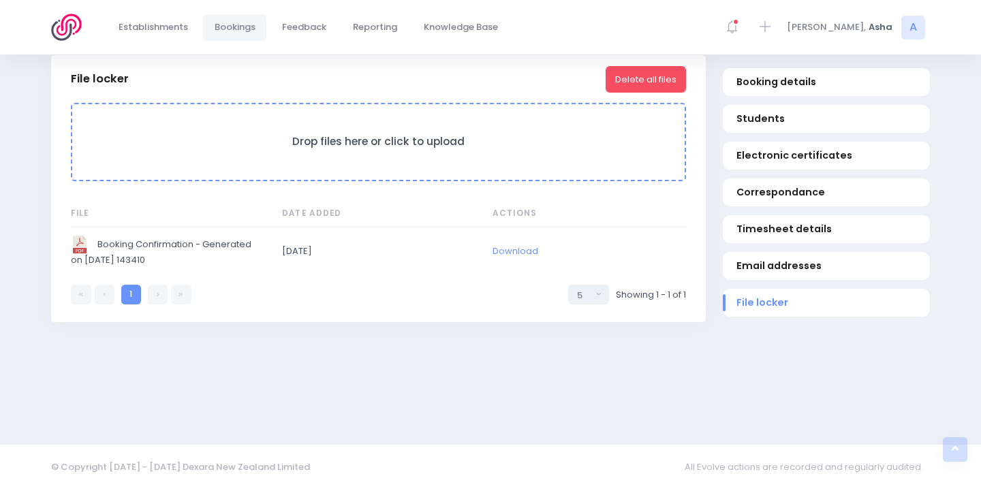
click at [411, 136] on h3 "Drop files here or click to upload" at bounding box center [378, 142] width 585 height 13
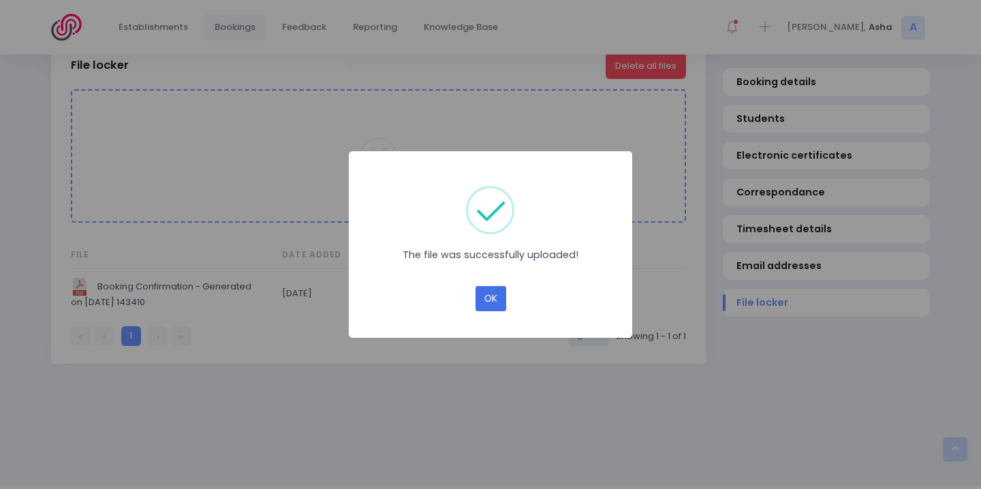
click at [492, 295] on button "OK" at bounding box center [491, 299] width 31 height 26
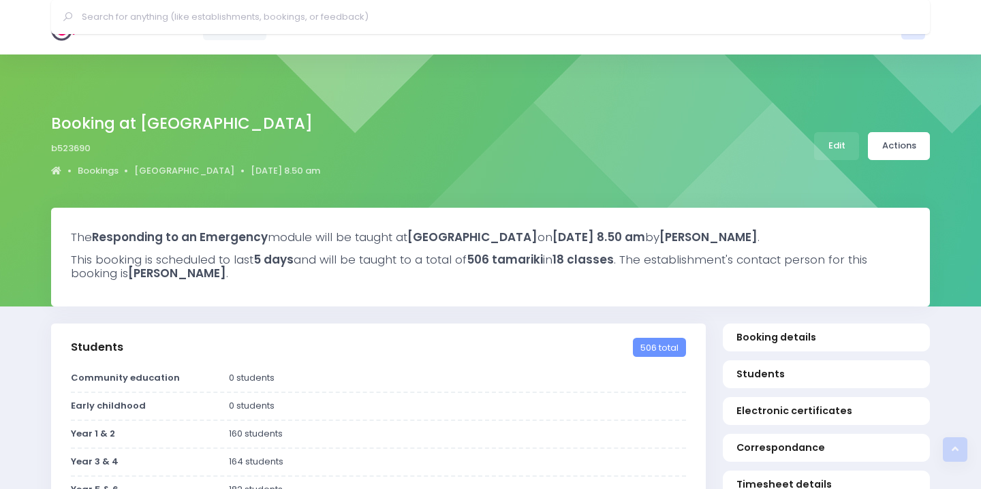
select select "5"
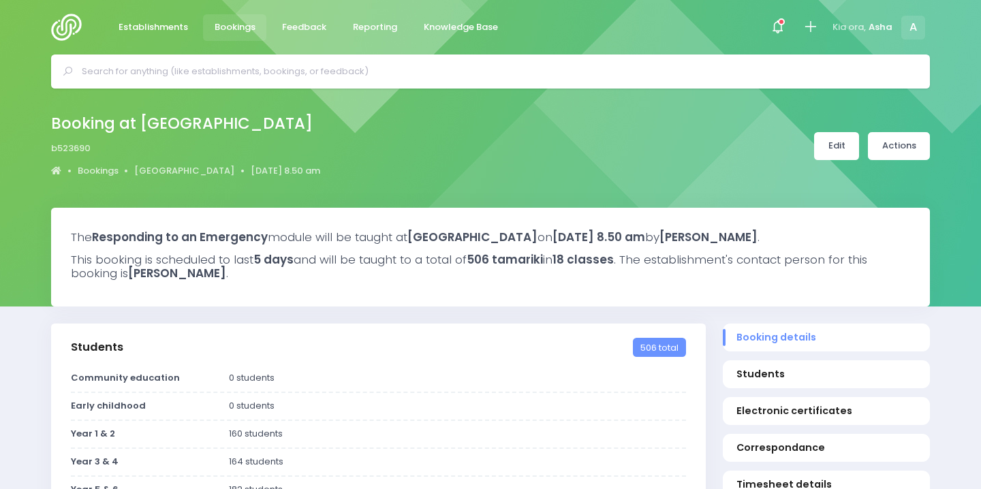
click at [833, 142] on link "Edit" at bounding box center [836, 146] width 45 height 28
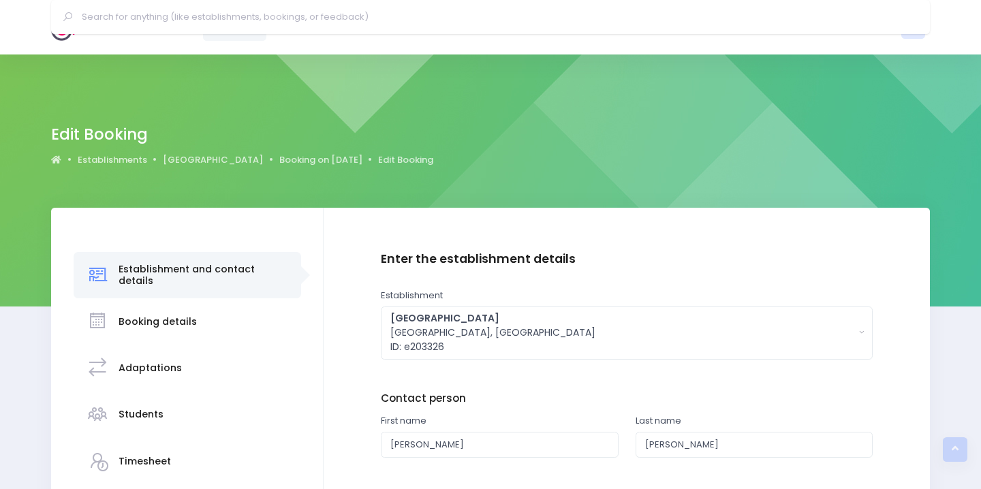
scroll to position [241, 0]
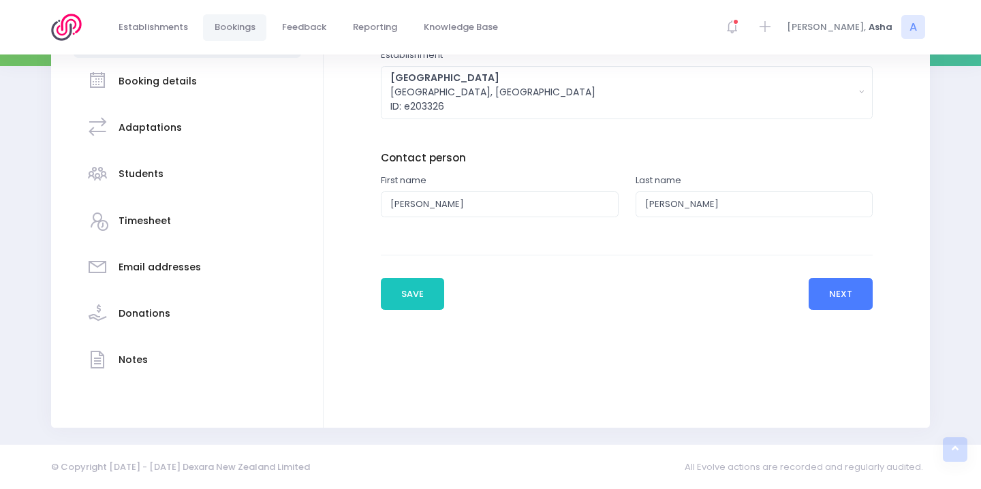
click at [821, 287] on button "Next" at bounding box center [841, 294] width 65 height 33
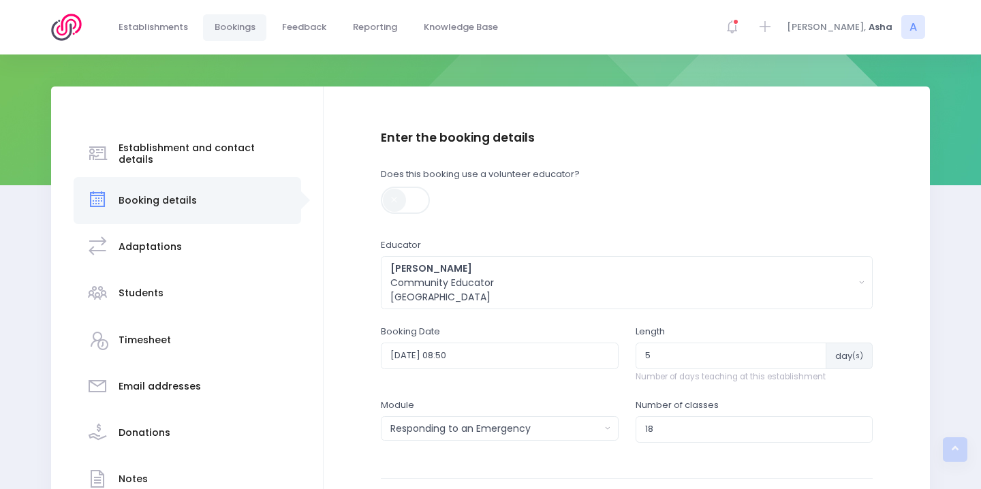
scroll to position [247, 0]
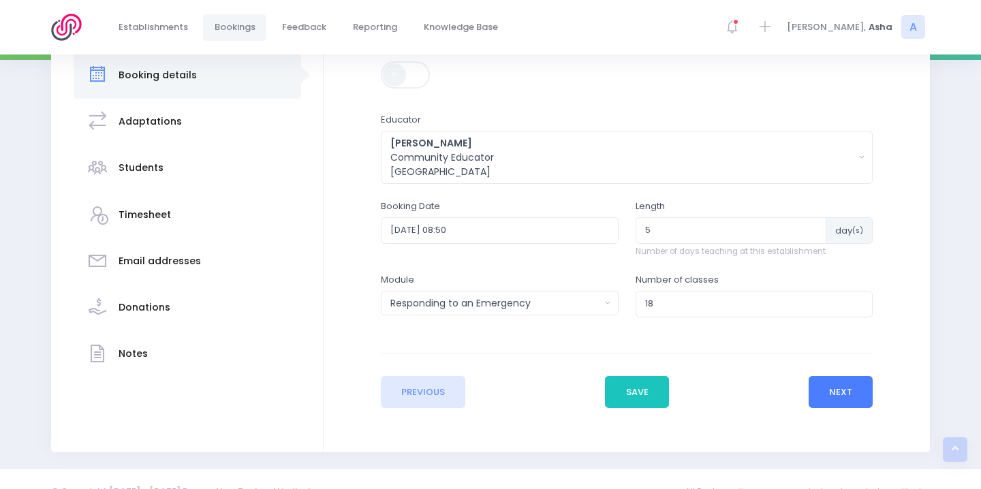
click at [836, 402] on button "Next" at bounding box center [841, 392] width 65 height 33
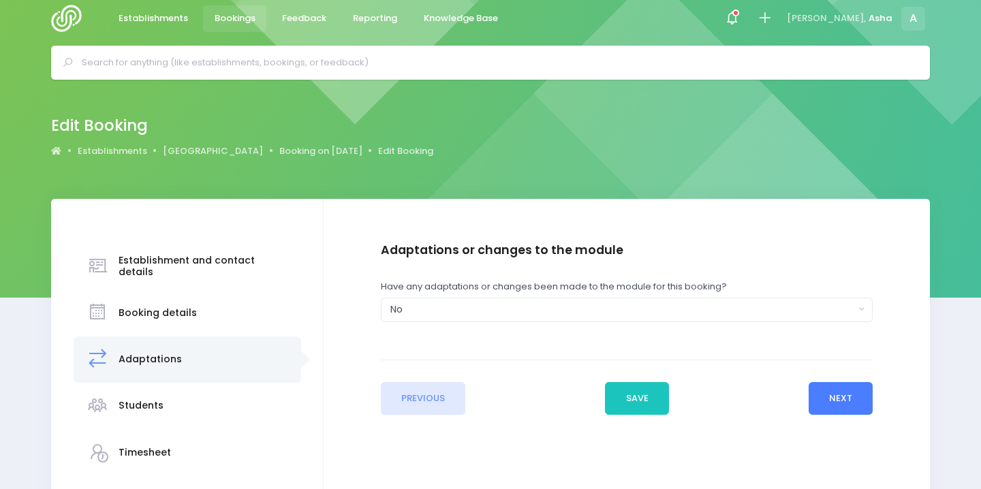
click at [839, 394] on button "Next" at bounding box center [841, 398] width 65 height 33
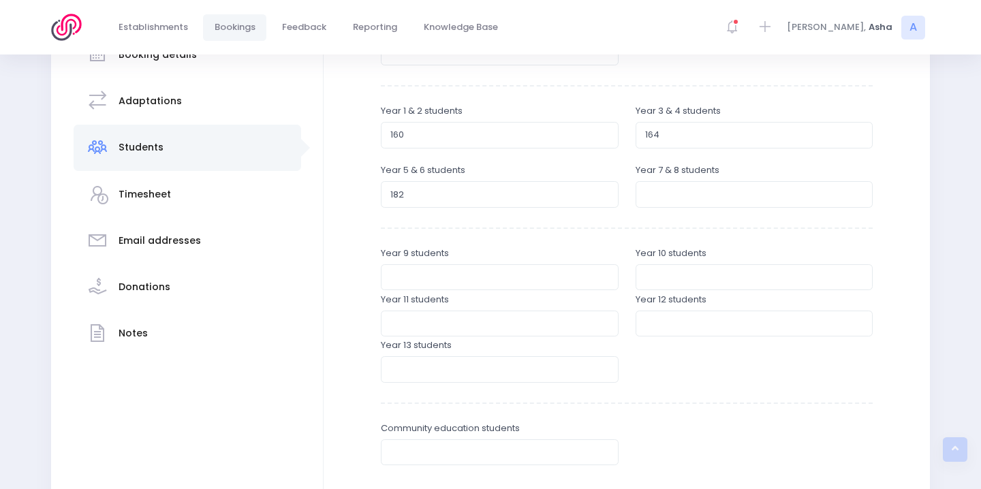
scroll to position [264, 0]
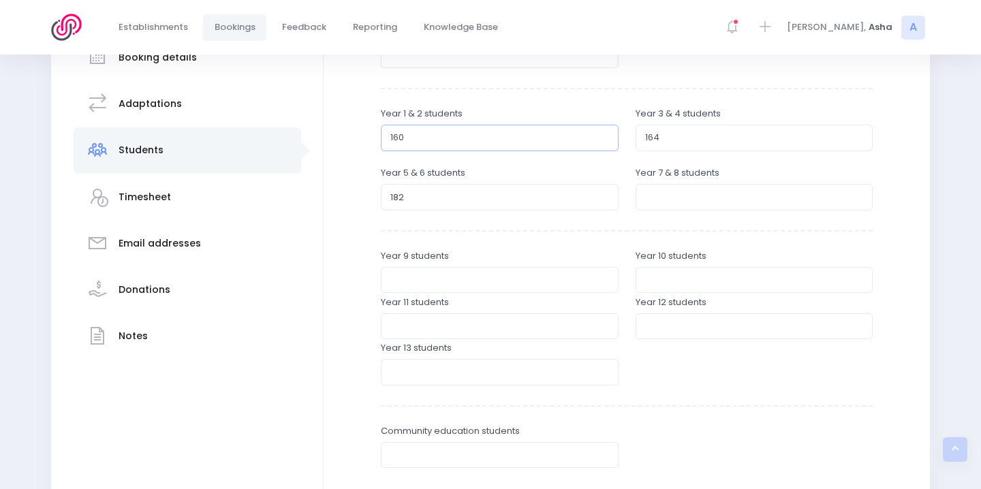
click at [414, 127] on input "160" at bounding box center [500, 138] width 238 height 26
click at [415, 136] on input "160" at bounding box center [500, 138] width 238 height 26
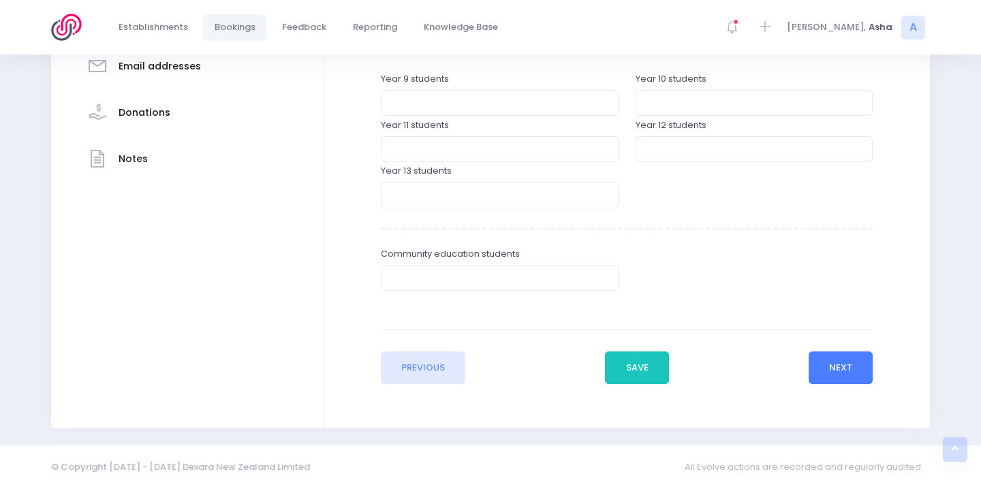
type input "163"
click at [835, 358] on button "Next" at bounding box center [841, 368] width 65 height 33
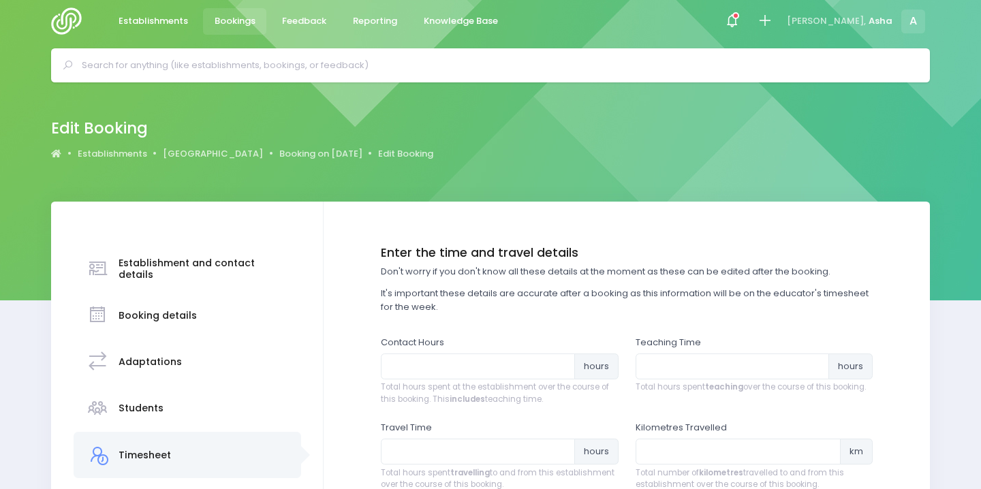
scroll to position [14, 0]
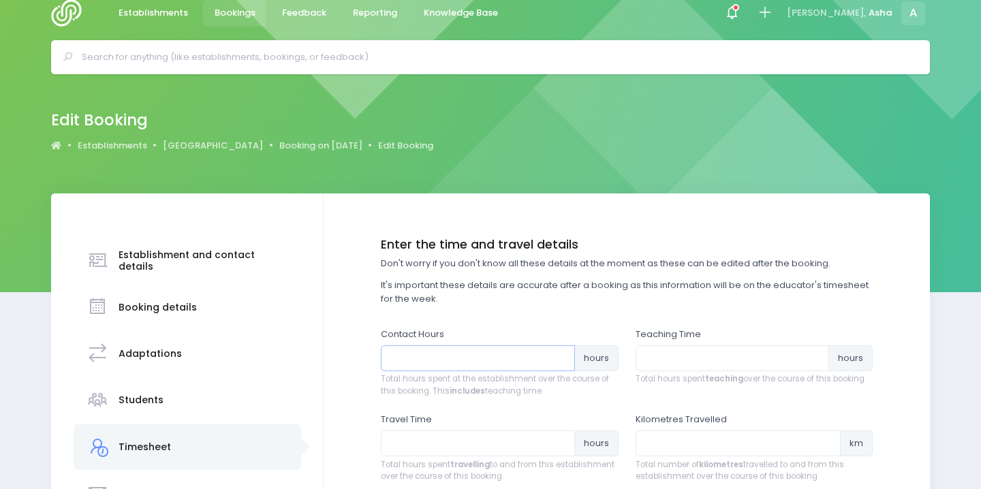
click at [553, 351] on input "number" at bounding box center [478, 359] width 194 height 26
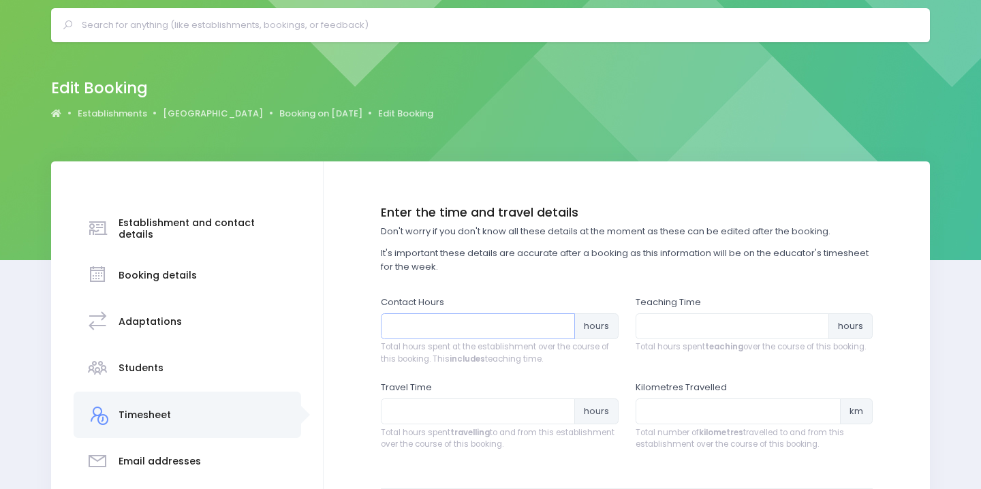
scroll to position [52, 0]
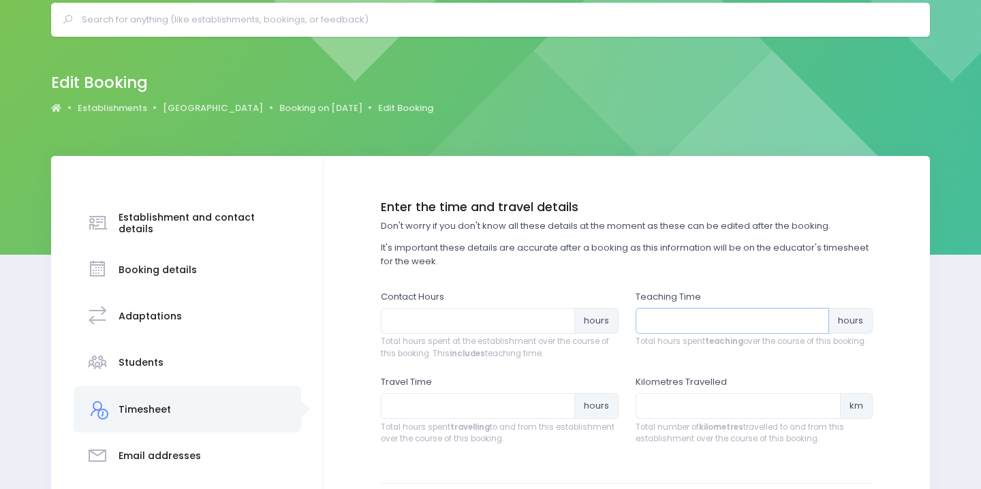
click at [771, 331] on input "number" at bounding box center [733, 321] width 194 height 26
type input "28"
click at [495, 300] on div "Contact Hours hours Total hours spent at the establishment over the course of t…" at bounding box center [500, 325] width 238 height 70
click at [495, 301] on div "Contact Hours hours Total hours spent at the establishment over the course of t…" at bounding box center [500, 325] width 238 height 70
click at [493, 314] on input "number" at bounding box center [478, 321] width 194 height 26
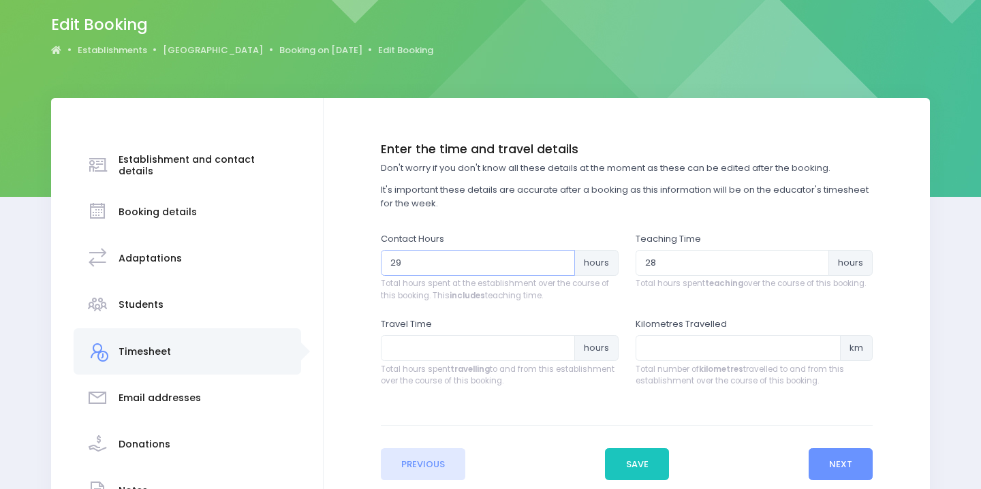
scroll to position [117, 0]
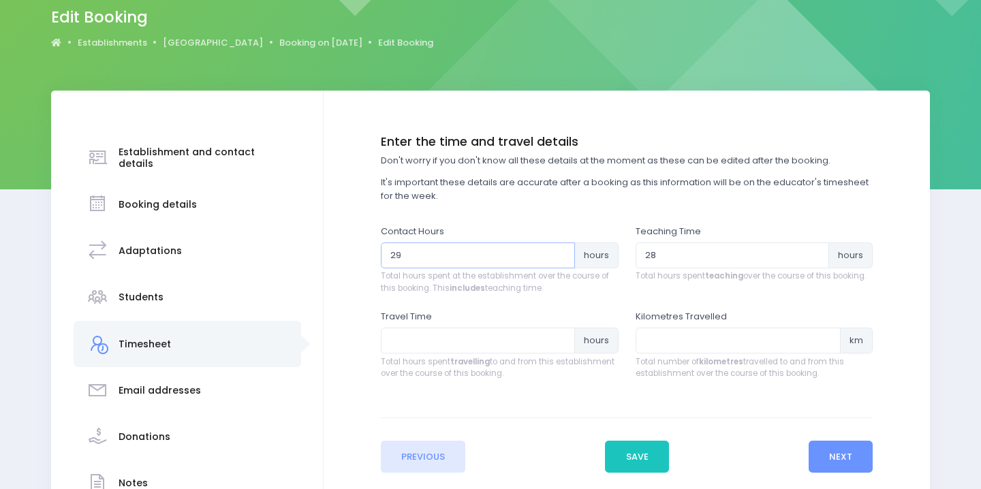
type input "2"
type input "29"
click at [428, 356] on span "Total hours spent travelling to and from this establishment over the course of …" at bounding box center [500, 368] width 238 height 24
click at [423, 340] on input "number" at bounding box center [478, 341] width 194 height 26
type input "3.33"
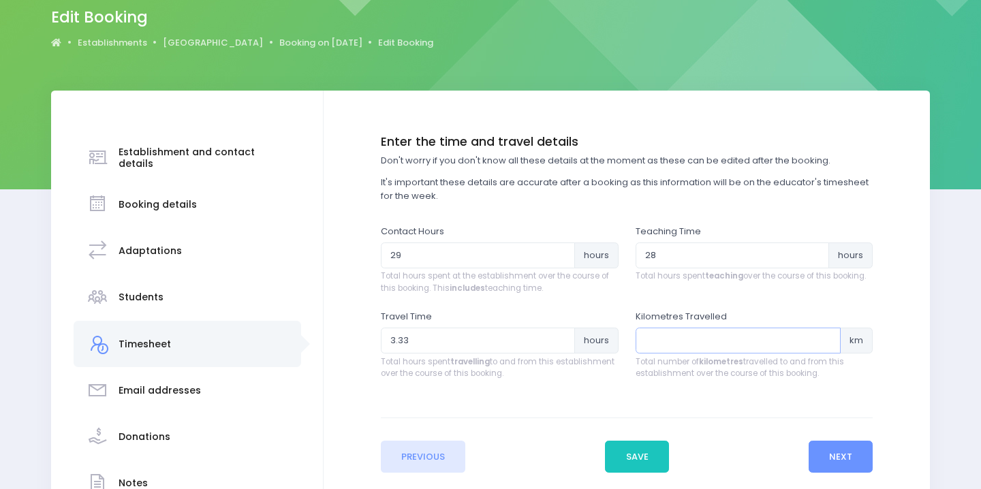
click at [711, 340] on input "number" at bounding box center [739, 341] width 206 height 26
type input "75"
click at [825, 450] on button "Next" at bounding box center [841, 457] width 65 height 33
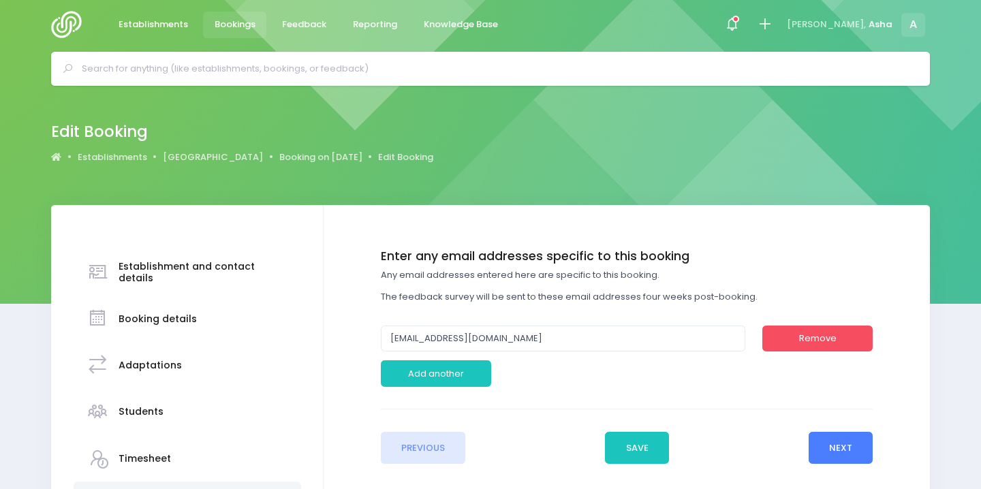
click at [827, 454] on button "Next" at bounding box center [841, 448] width 65 height 33
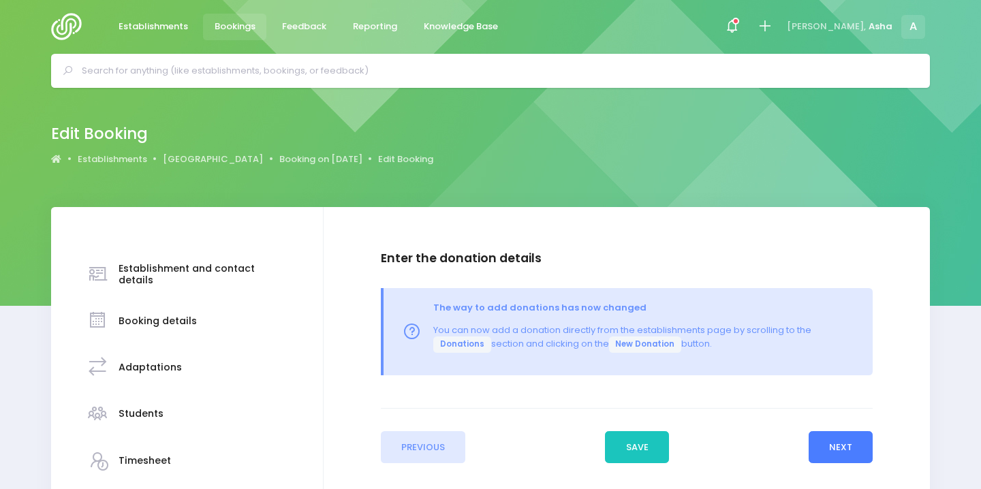
scroll to position [0, 0]
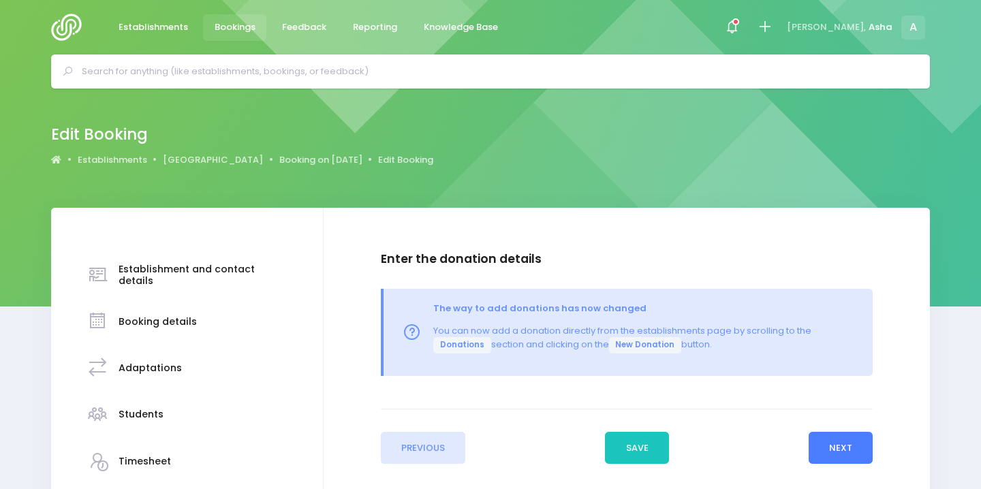
click at [828, 455] on button "Next" at bounding box center [841, 448] width 65 height 33
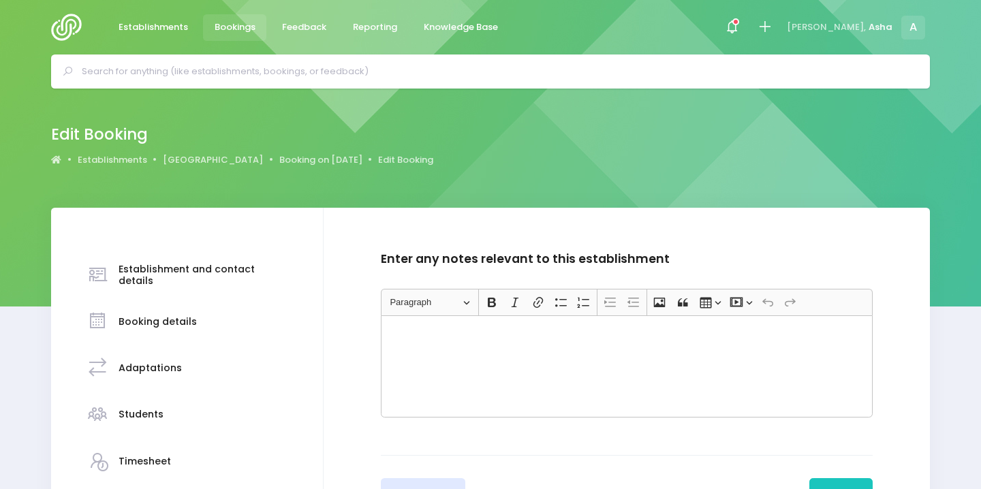
scroll to position [177, 0]
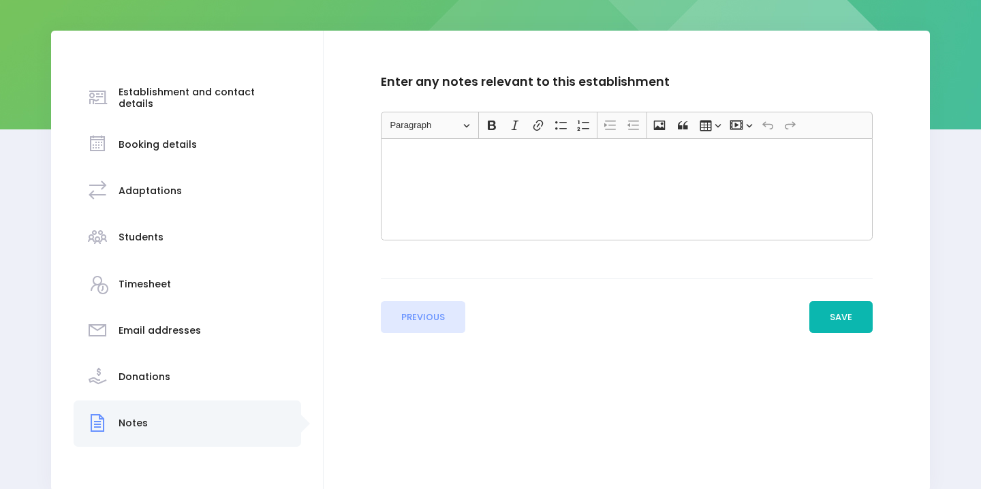
click at [843, 302] on button "Save" at bounding box center [842, 317] width 64 height 33
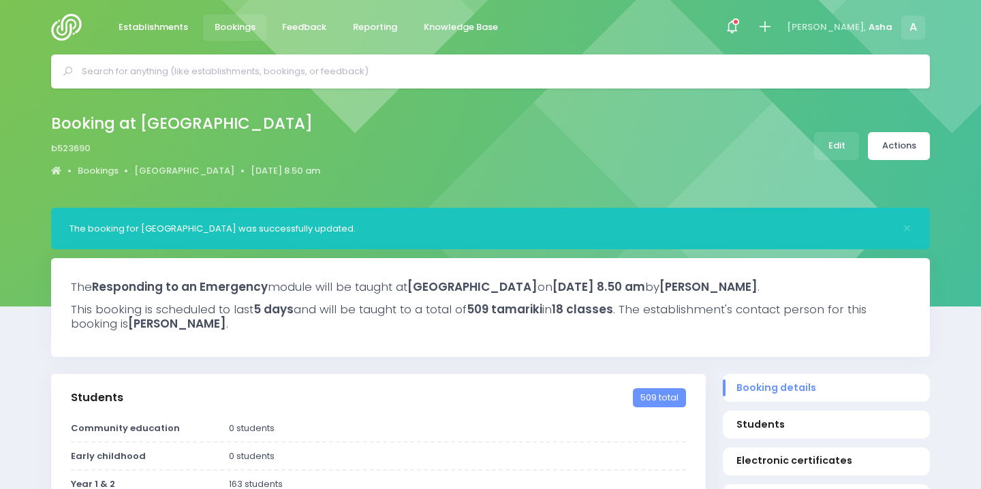
select select "5"
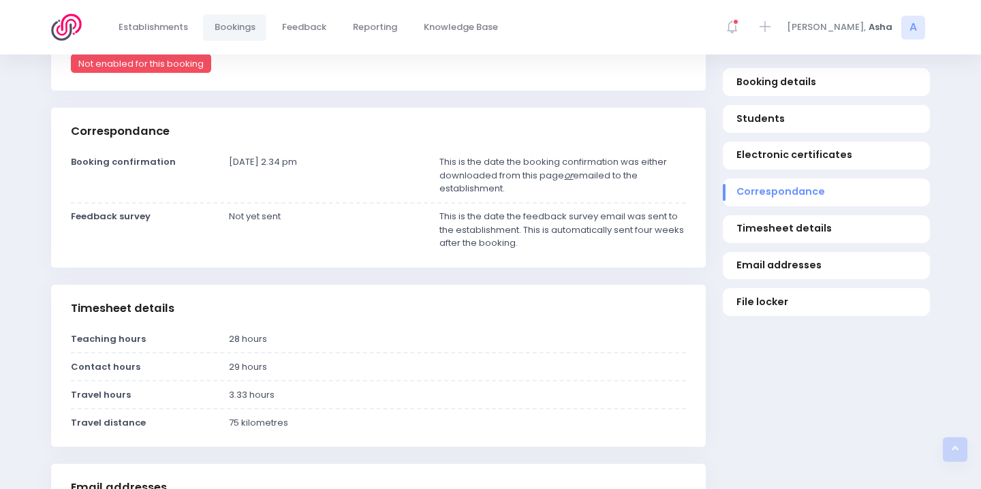
scroll to position [1176, 0]
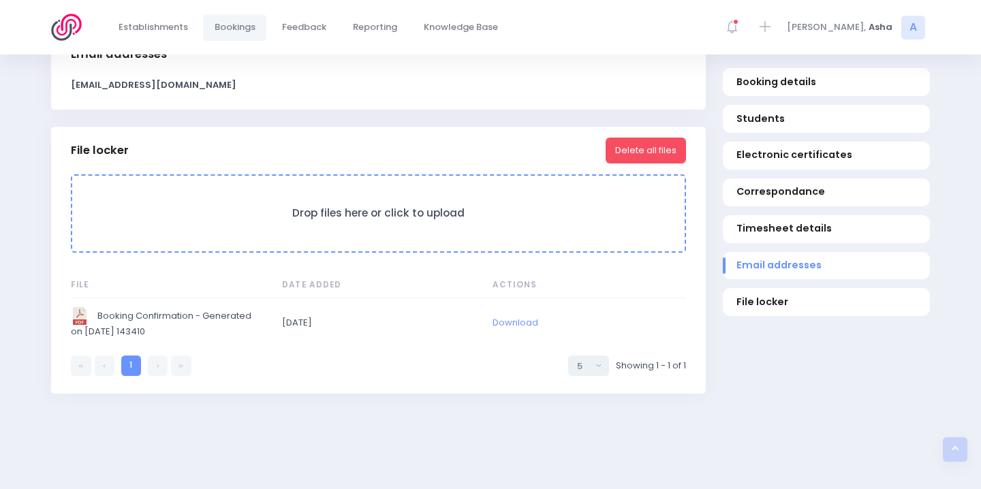
click at [161, 376] on link at bounding box center [158, 366] width 20 height 20
click at [459, 220] on h3 "Drop files here or click to upload" at bounding box center [378, 213] width 585 height 13
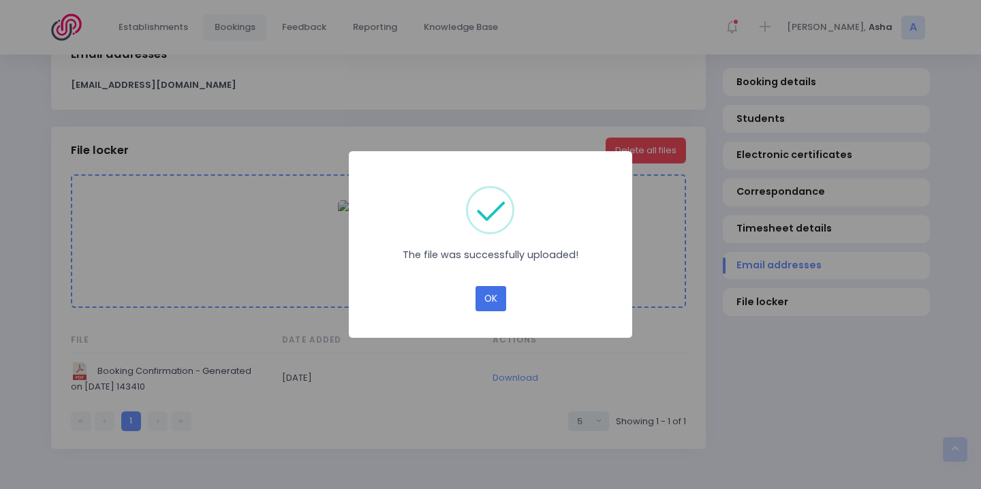
click at [483, 301] on button "OK" at bounding box center [491, 299] width 31 height 26
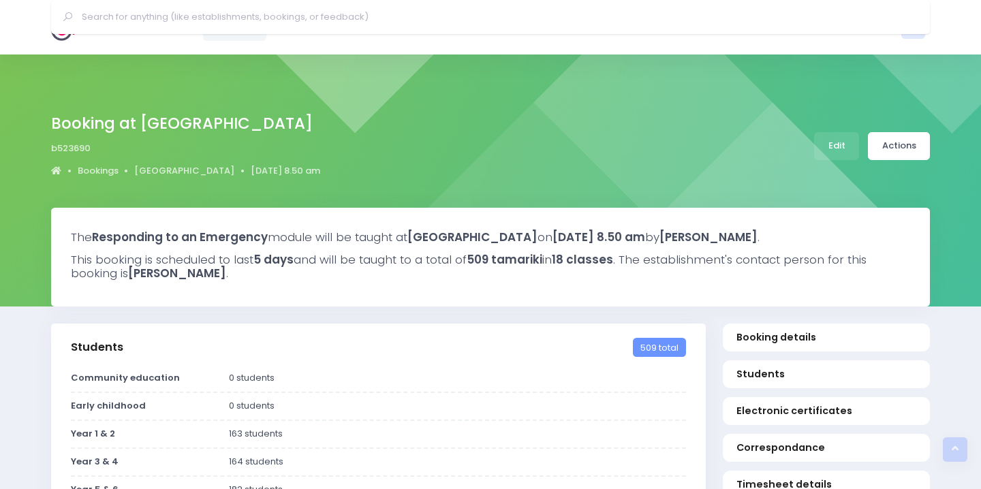
select select "5"
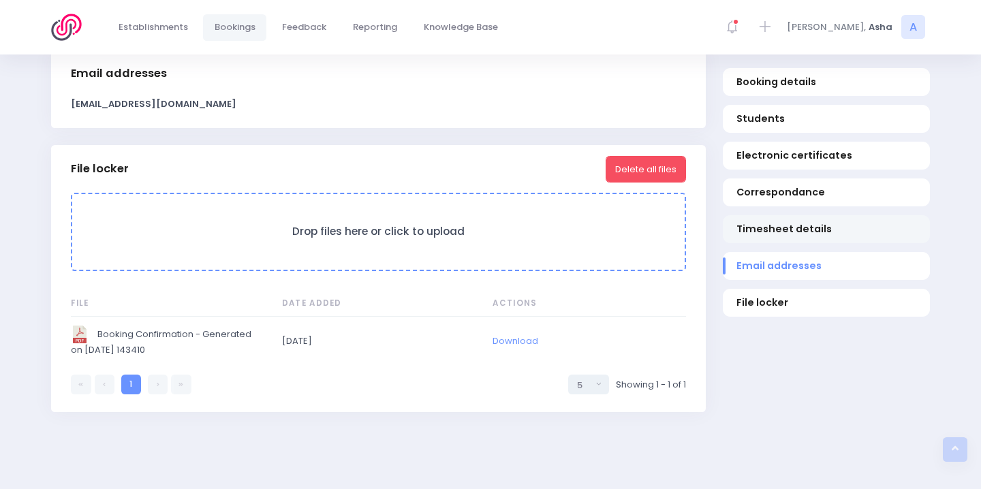
click at [748, 232] on span "Timesheet details" at bounding box center [827, 229] width 181 height 14
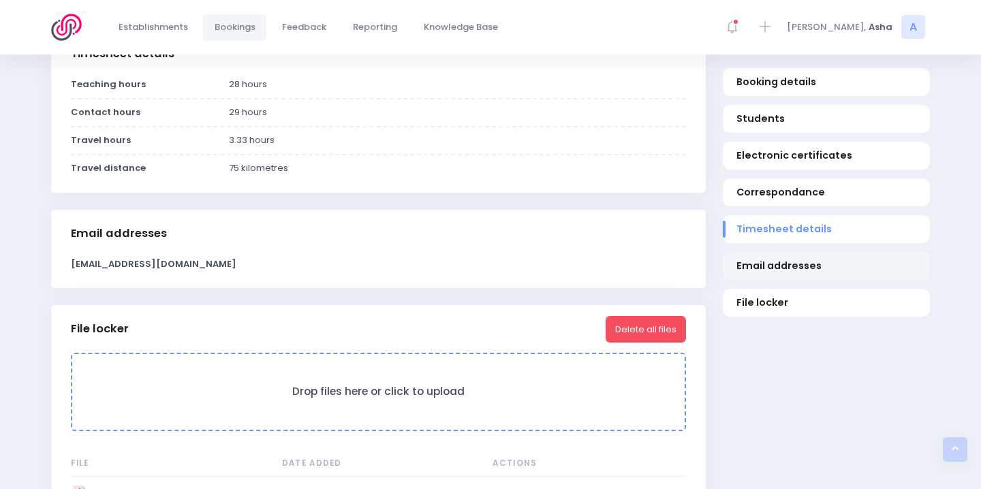
scroll to position [923, 0]
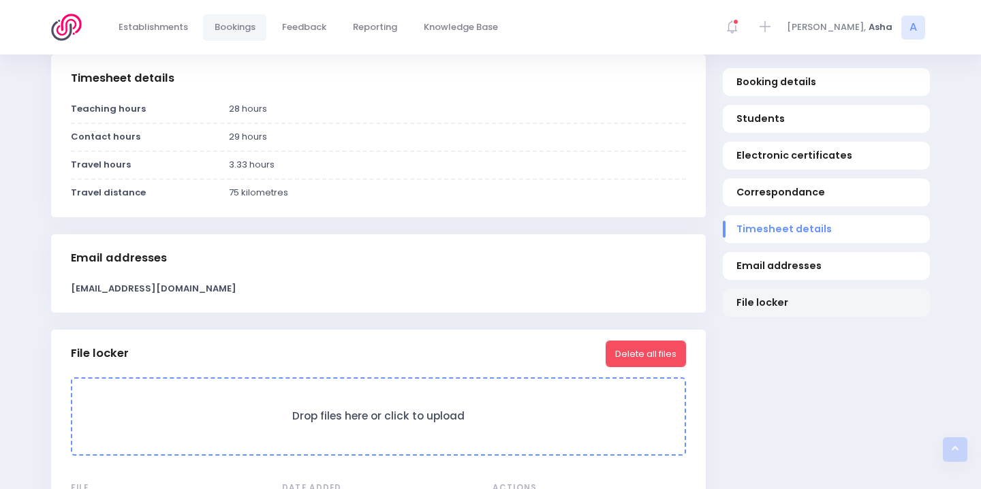
click at [782, 293] on link "File locker" at bounding box center [826, 303] width 207 height 28
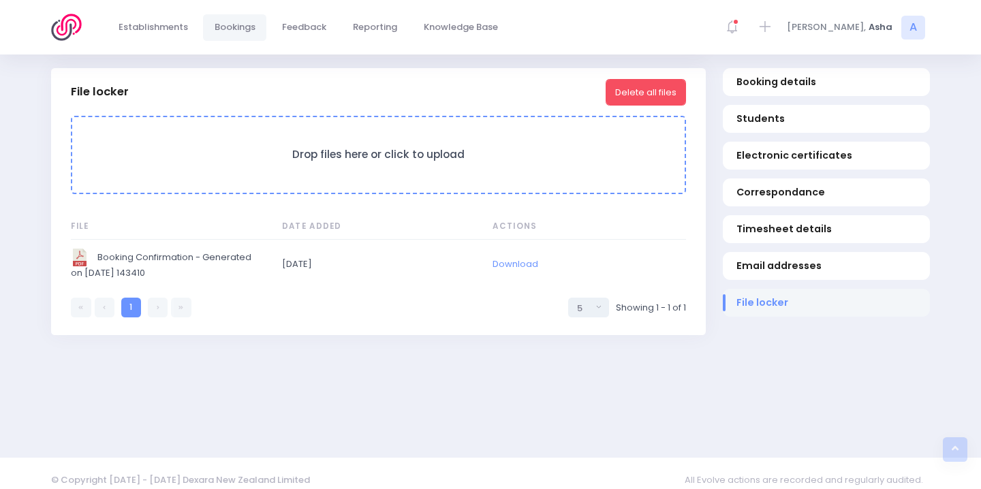
scroll to position [1198, 0]
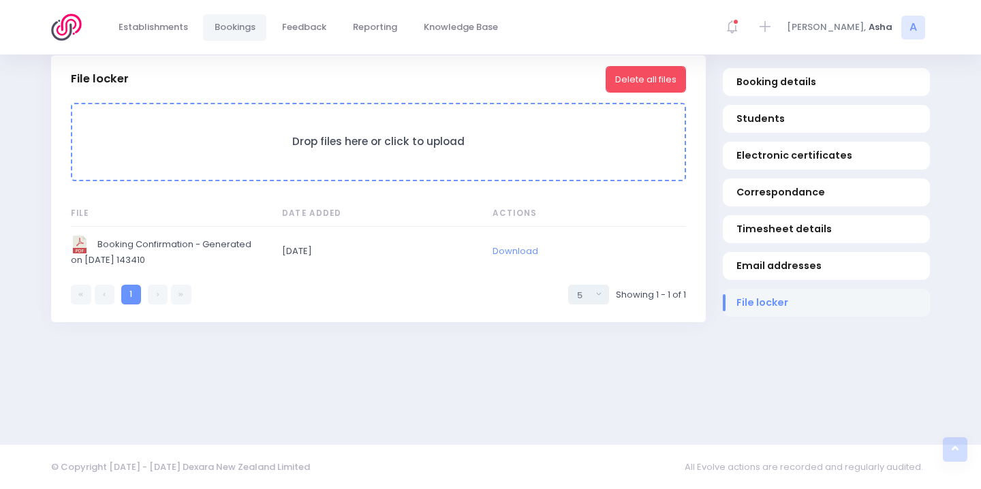
click at [783, 296] on span "File locker" at bounding box center [827, 302] width 181 height 14
click at [748, 29] on div at bounding box center [732, 27] width 31 height 31
